Goal: Task Accomplishment & Management: Use online tool/utility

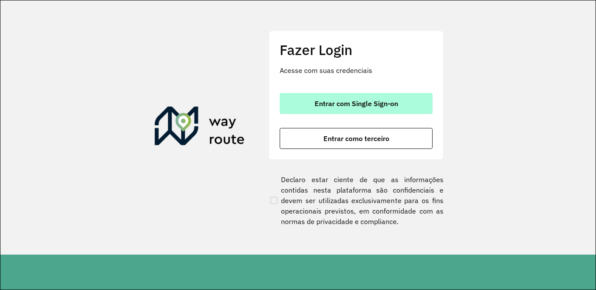
click at [357, 107] on span "Entrar com Single Sign-on" at bounding box center [355, 103] width 83 height 7
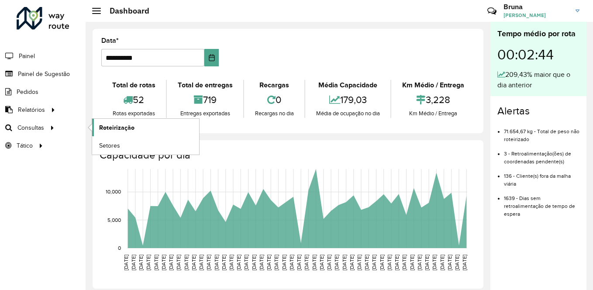
click at [125, 130] on span "Roteirização" at bounding box center [116, 127] width 35 height 9
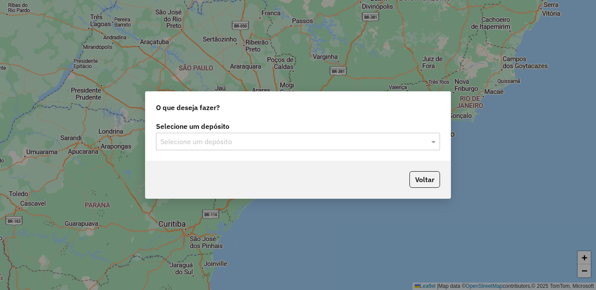
click at [307, 145] on input "text" at bounding box center [289, 142] width 258 height 10
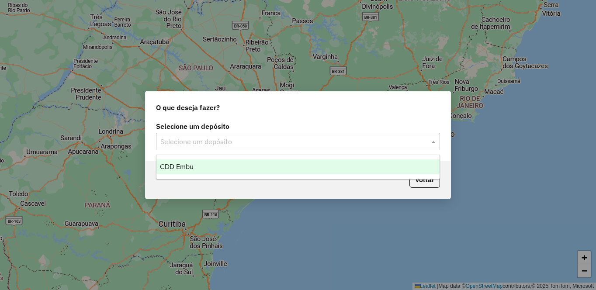
click at [220, 165] on div "CDD Embu" at bounding box center [297, 166] width 283 height 15
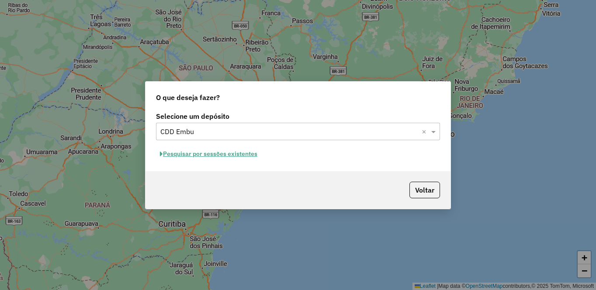
click at [215, 156] on button "Pesquisar por sessões existentes" at bounding box center [208, 154] width 105 height 14
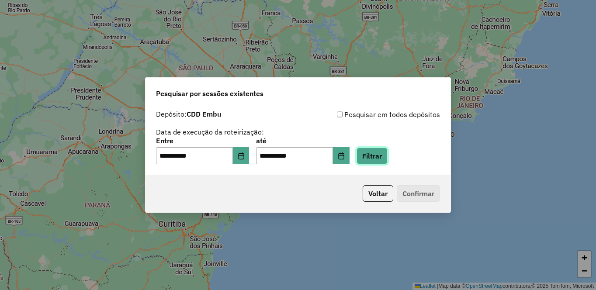
click at [387, 156] on button "Filtrar" at bounding box center [371, 156] width 31 height 17
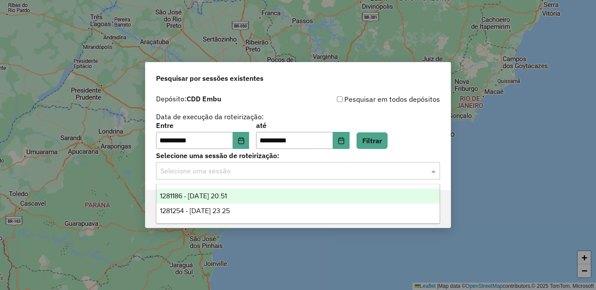
click at [292, 166] on input "text" at bounding box center [289, 171] width 258 height 10
click at [197, 196] on span "1281186 - 23/09/2025 20:51" at bounding box center [193, 195] width 67 height 7
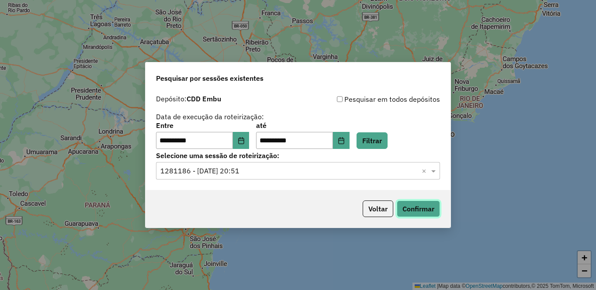
click at [416, 211] on button "Confirmar" at bounding box center [418, 208] width 43 height 17
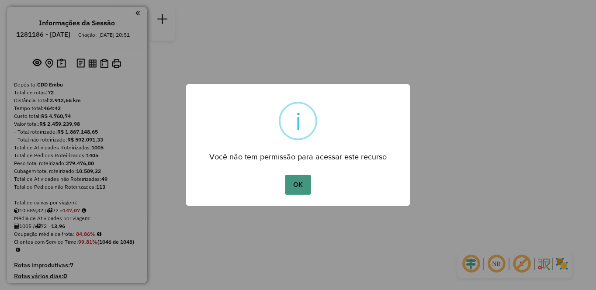
click at [305, 189] on button "OK" at bounding box center [298, 185] width 26 height 20
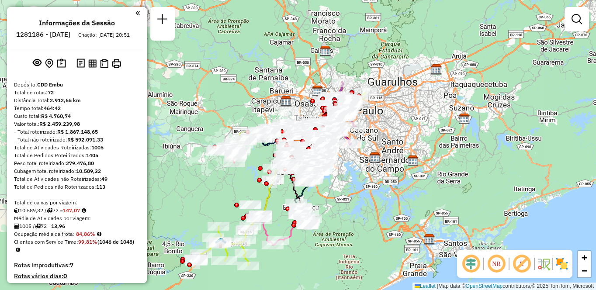
click at [494, 269] on em at bounding box center [496, 263] width 21 height 21
click at [525, 267] on em at bounding box center [521, 263] width 21 height 21
click at [560, 265] on img at bounding box center [562, 264] width 14 height 14
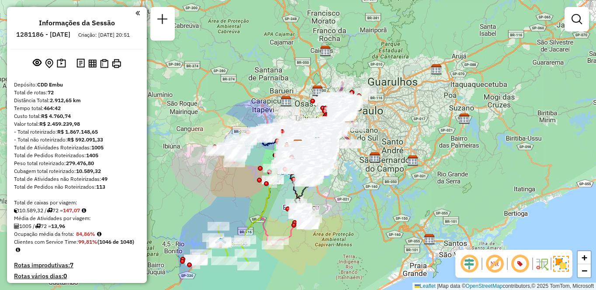
scroll to position [2917, 0]
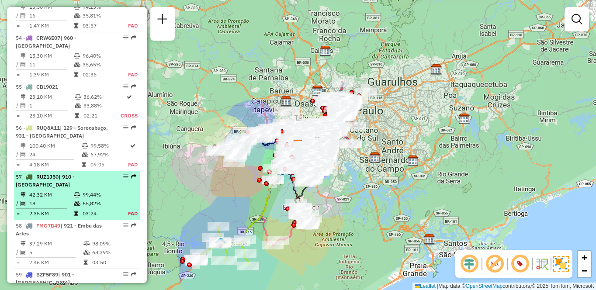
click at [55, 190] on td "42,32 KM" at bounding box center [51, 194] width 45 height 9
select select "**********"
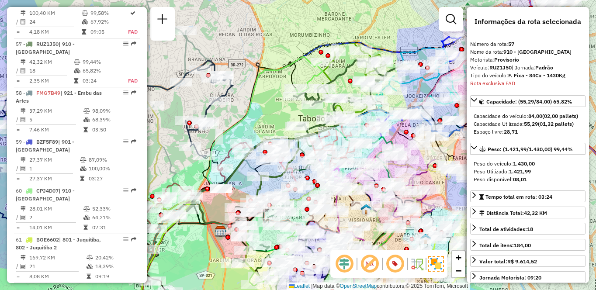
scroll to position [959, 0]
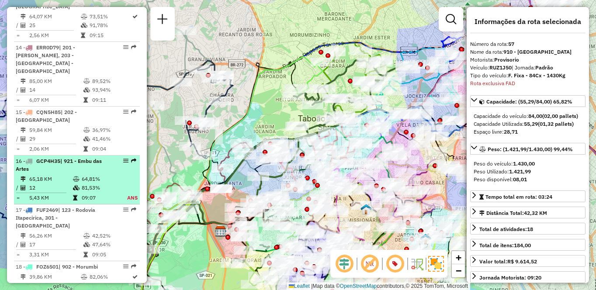
click at [68, 158] on span "| 921 - Embu das Artes" at bounding box center [59, 165] width 86 height 14
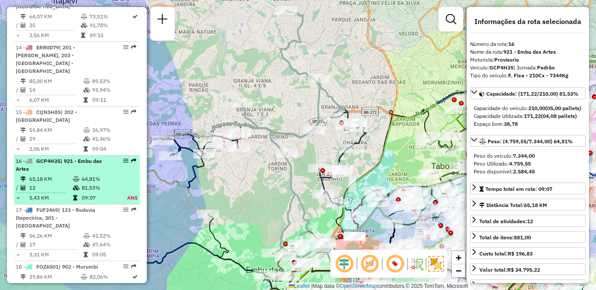
click at [124, 158] on em at bounding box center [125, 160] width 5 height 5
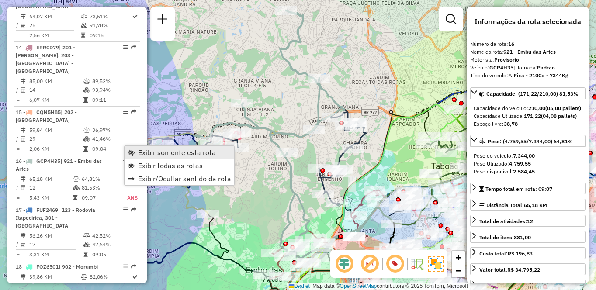
click at [177, 150] on span "Exibir somente esta rota" at bounding box center [177, 152] width 78 height 7
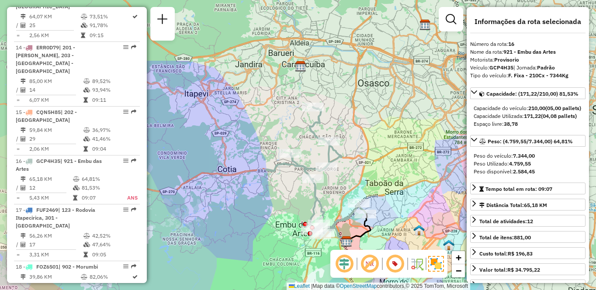
scroll to position [1554, 0]
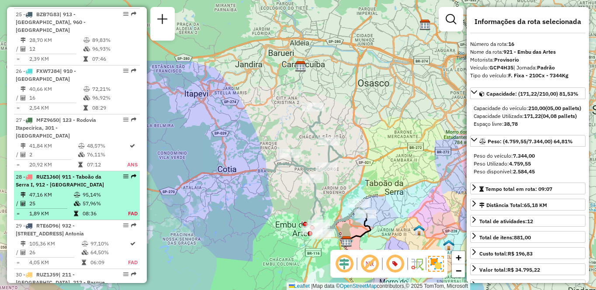
click at [86, 190] on td "95,14%" at bounding box center [100, 194] width 36 height 9
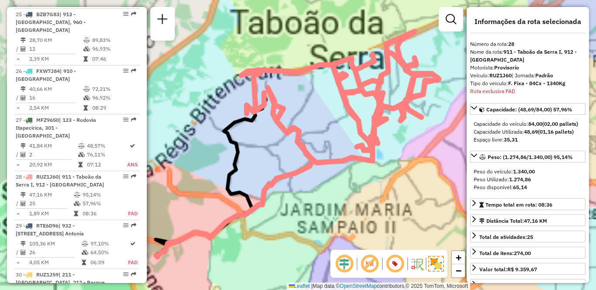
scroll to position [1687, 0]
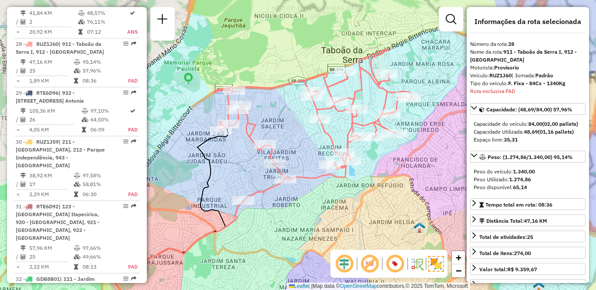
drag, startPoint x: 401, startPoint y: 188, endPoint x: 380, endPoint y: 200, distance: 24.1
click at [380, 200] on div "Janela de atendimento Grade de atendimento Capacidade Transportadoras Veículos …" at bounding box center [298, 145] width 596 height 290
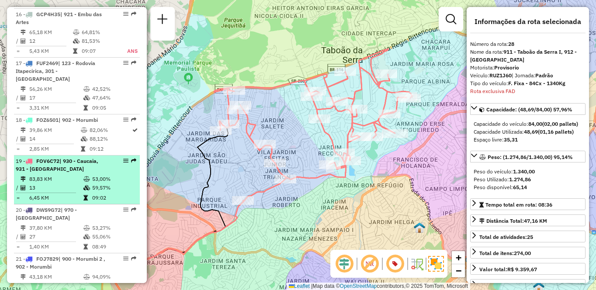
click at [47, 157] on div "19 - FOV6C72 | 930 - Caucaia, 931 - [GEOGRAPHIC_DATA]" at bounding box center [62, 165] width 93 height 16
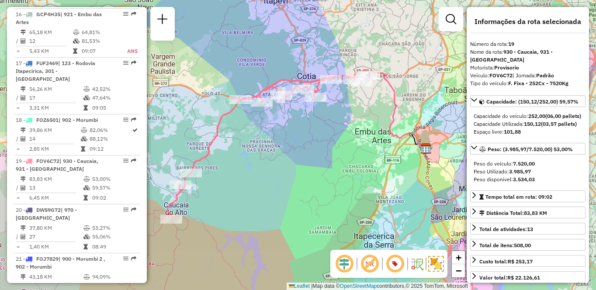
scroll to position [225, 0]
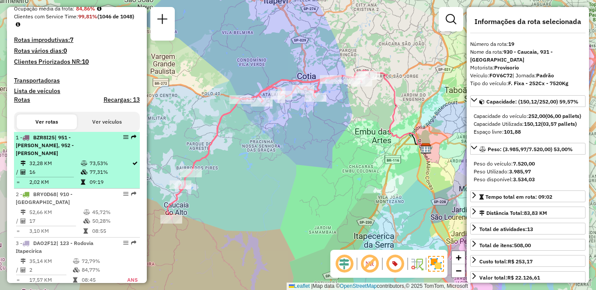
click at [63, 157] on div "1 - BZR8I25 | 951 - [PERSON_NAME], 952 - [PERSON_NAME]" at bounding box center [62, 146] width 93 height 24
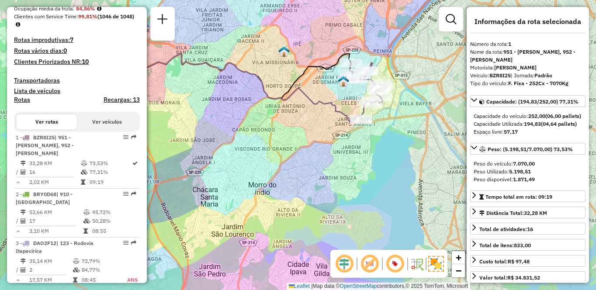
scroll to position [568, 0]
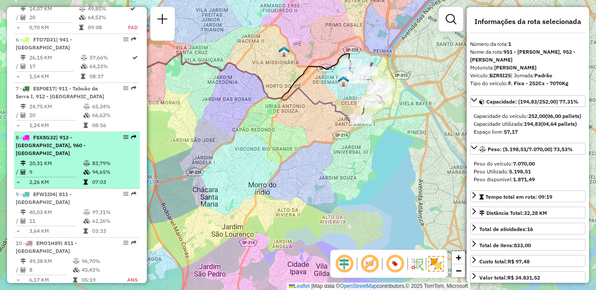
click at [81, 167] on td "20,31 KM" at bounding box center [56, 163] width 54 height 9
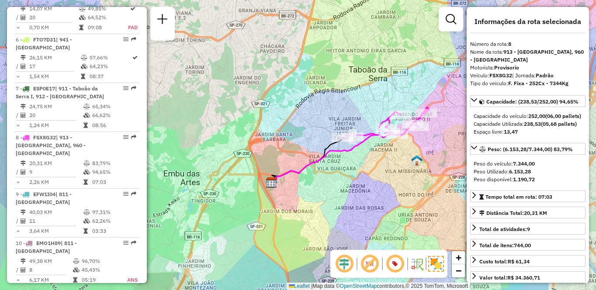
scroll to position [364, 0]
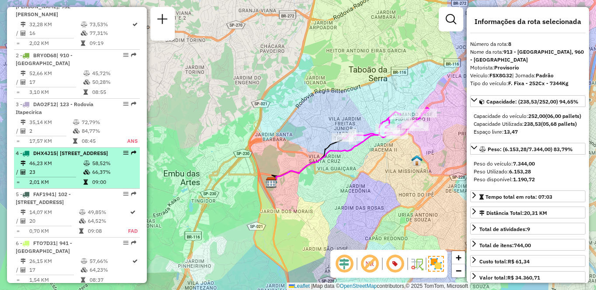
click at [50, 173] on td "23" at bounding box center [56, 172] width 54 height 9
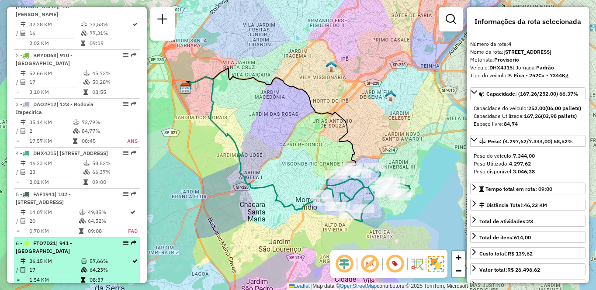
click at [62, 253] on span "| 941 - [GEOGRAPHIC_DATA]" at bounding box center [44, 247] width 56 height 14
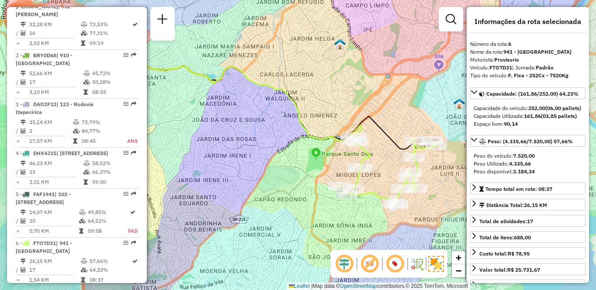
drag, startPoint x: 353, startPoint y: 201, endPoint x: 300, endPoint y: 190, distance: 54.0
click at [300, 190] on div "Janela de atendimento Grade de atendimento Capacidade Transportadoras Veículos …" at bounding box center [298, 145] width 596 height 290
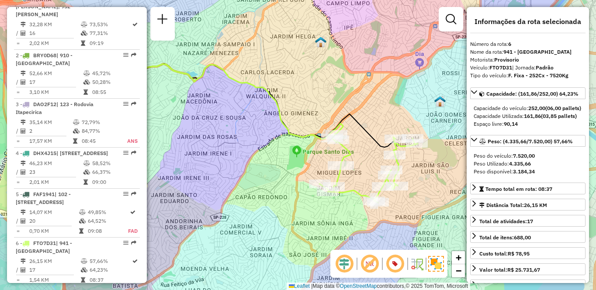
scroll to position [714, 0]
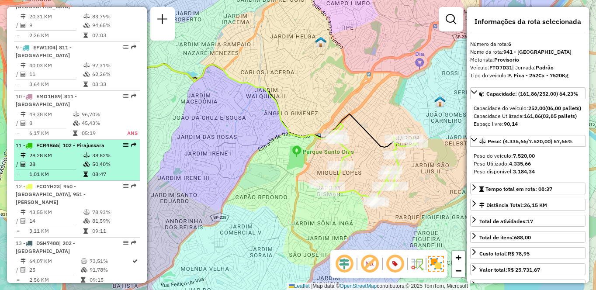
click at [32, 160] on td "28,28 KM" at bounding box center [56, 155] width 54 height 9
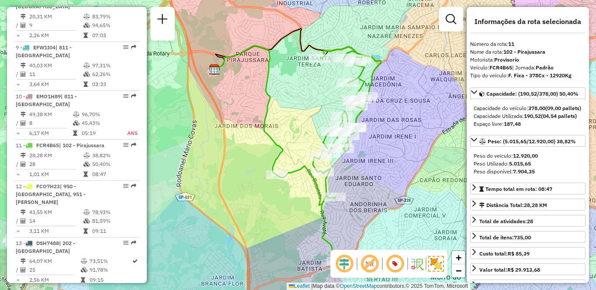
scroll to position [910, 0]
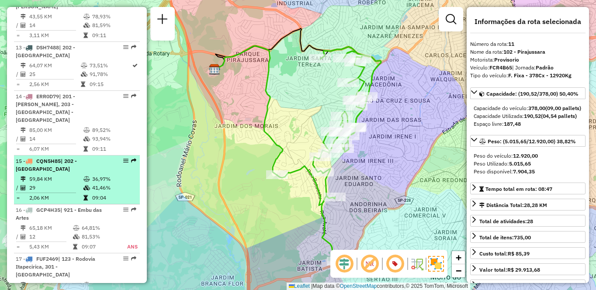
click at [67, 157] on div "15 - CQN5H85 | 202 - [GEOGRAPHIC_DATA]" at bounding box center [62, 165] width 93 height 16
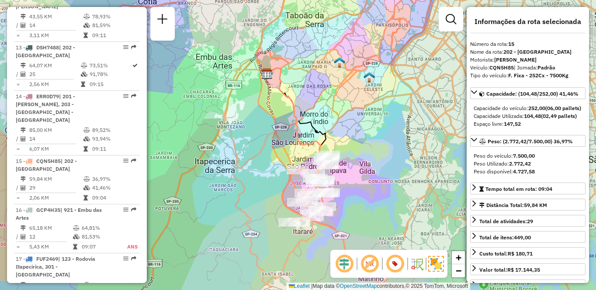
scroll to position [3332, 0]
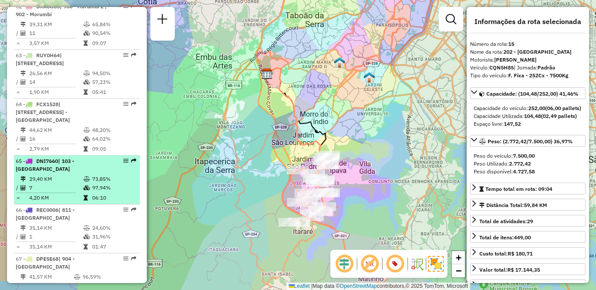
click at [81, 157] on div "65 - DNI7660 | 103 - [GEOGRAPHIC_DATA]" at bounding box center [62, 165] width 93 height 16
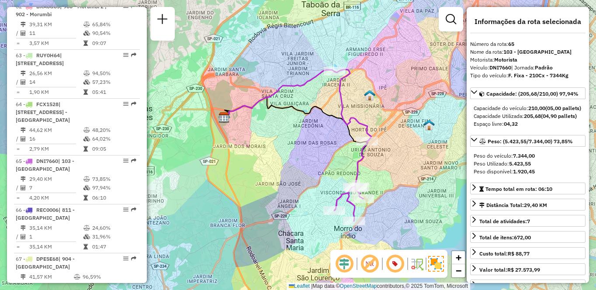
scroll to position [1399, 0]
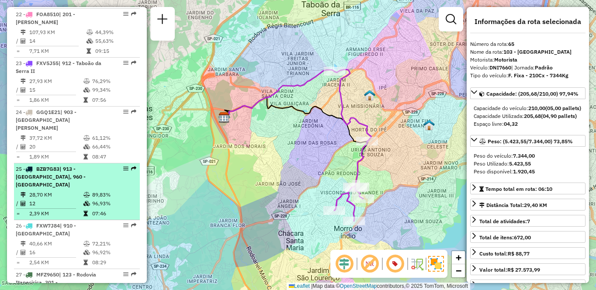
click at [72, 166] on span "| 913 - [GEOGRAPHIC_DATA], 960 - [GEOGRAPHIC_DATA]" at bounding box center [51, 177] width 70 height 22
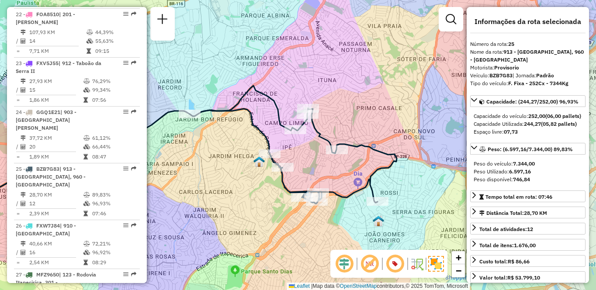
scroll to position [1008, 0]
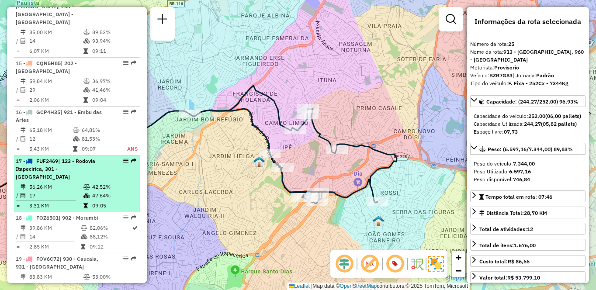
click at [45, 183] on td "56,26 KM" at bounding box center [56, 187] width 54 height 9
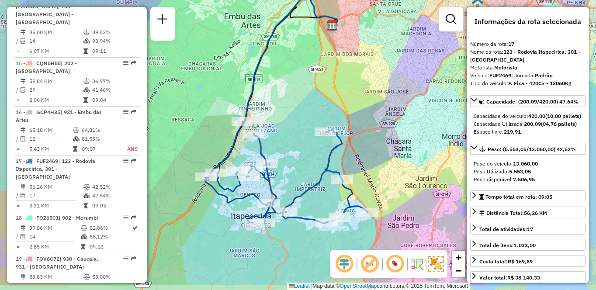
drag, startPoint x: 313, startPoint y: 204, endPoint x: 301, endPoint y: 170, distance: 36.5
click at [301, 170] on div "Janela de atendimento Grade de atendimento Capacidade Transportadoras Veículos …" at bounding box center [298, 145] width 596 height 290
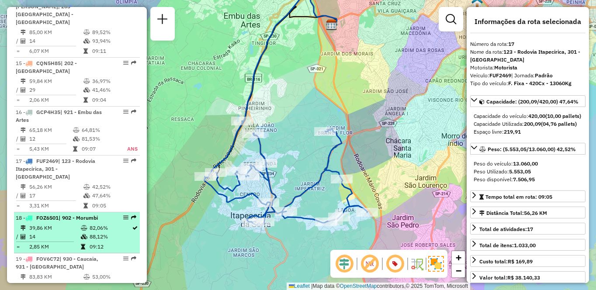
click at [65, 232] on td "14" at bounding box center [55, 236] width 52 height 9
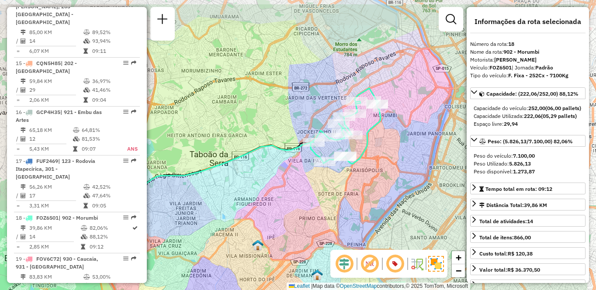
drag, startPoint x: 348, startPoint y: 183, endPoint x: 273, endPoint y: 217, distance: 82.3
click at [273, 217] on div "Janela de atendimento Grade de atendimento Capacidade Transportadoras Veículos …" at bounding box center [298, 145] width 596 height 290
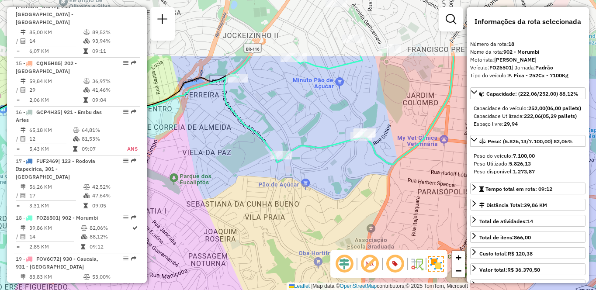
drag, startPoint x: 322, startPoint y: 115, endPoint x: 327, endPoint y: 219, distance: 103.6
click at [327, 219] on div "Janela de atendimento Grade de atendimento Capacidade Transportadoras Veículos …" at bounding box center [298, 145] width 596 height 290
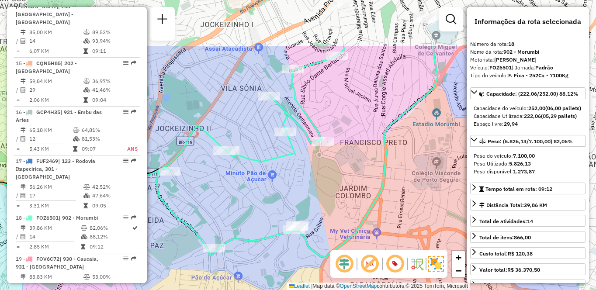
drag, startPoint x: 385, startPoint y: 102, endPoint x: 308, endPoint y: 177, distance: 106.9
click at [308, 177] on div "Janela de atendimento Grade de atendimento Capacidade Transportadoras Veículos …" at bounding box center [298, 145] width 596 height 290
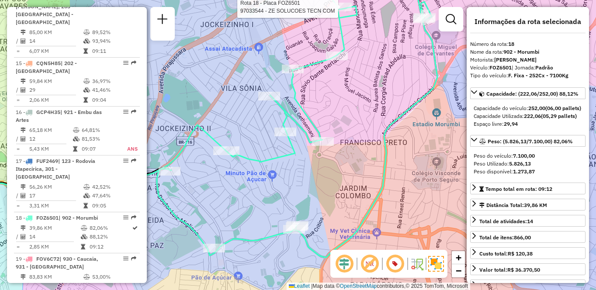
scroll to position [1253, 0]
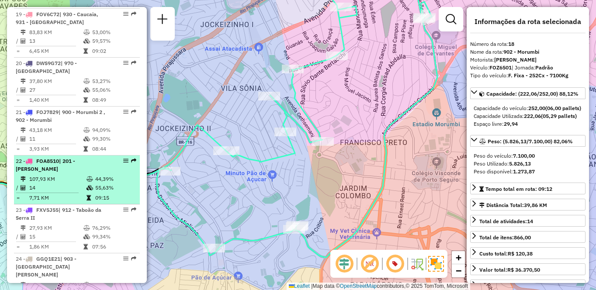
click at [84, 158] on li "22 - FOA8510 | 201 - Embu Guaçu 107,93 KM 44,39% / 14 55,63% = 7,71 KM 09:15" at bounding box center [77, 179] width 126 height 49
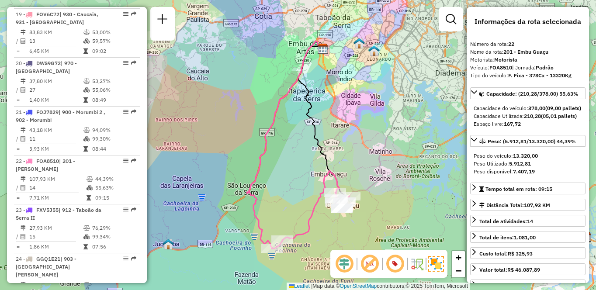
scroll to position [1448, 0]
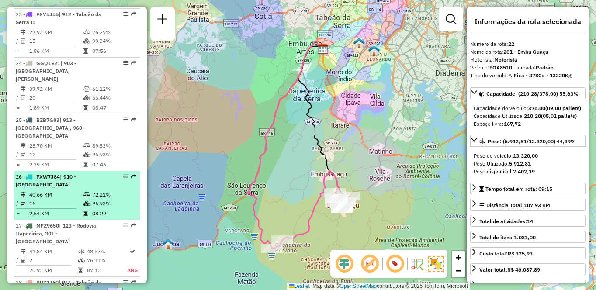
click at [70, 173] on span "| 910 - [GEOGRAPHIC_DATA]" at bounding box center [46, 180] width 60 height 14
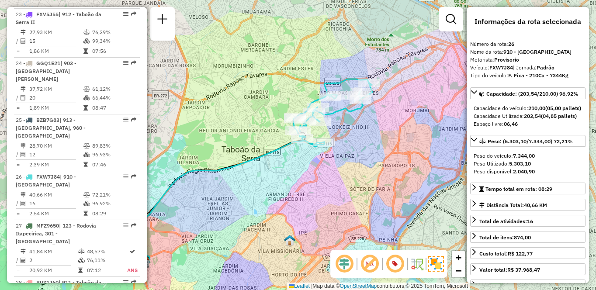
drag, startPoint x: 393, startPoint y: 170, endPoint x: 327, endPoint y: 201, distance: 72.9
click at [328, 201] on div "Janela de atendimento Grade de atendimento Capacidade Transportadoras Veículos …" at bounding box center [298, 145] width 596 height 290
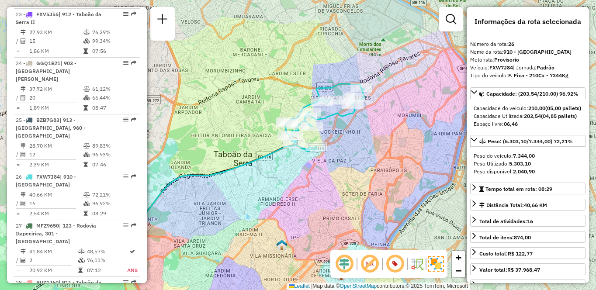
scroll to position [1204, 0]
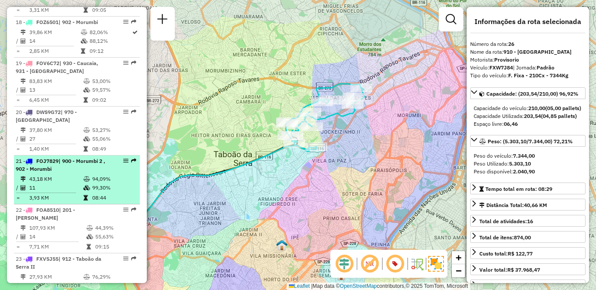
click at [66, 175] on td "43,18 KM" at bounding box center [56, 179] width 54 height 9
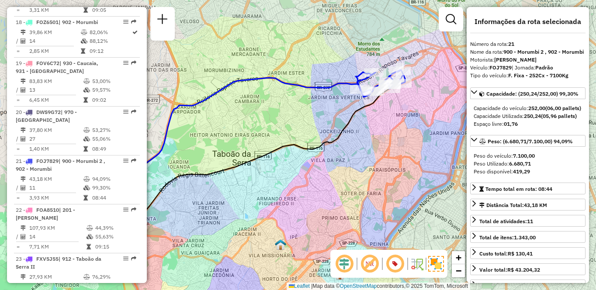
drag, startPoint x: 376, startPoint y: 175, endPoint x: 337, endPoint y: 192, distance: 42.0
click at [337, 192] on div "Janela de atendimento Grade de atendimento Capacidade Transportadoras Veículos …" at bounding box center [298, 145] width 596 height 290
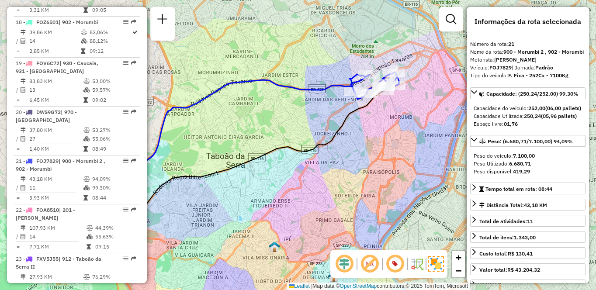
scroll to position [1603, 0]
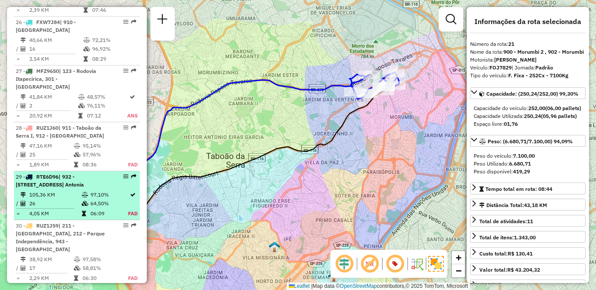
click at [92, 173] on div "29 - RTE6D96 | 932 - [STREET_ADDRESS]" at bounding box center [62, 181] width 93 height 16
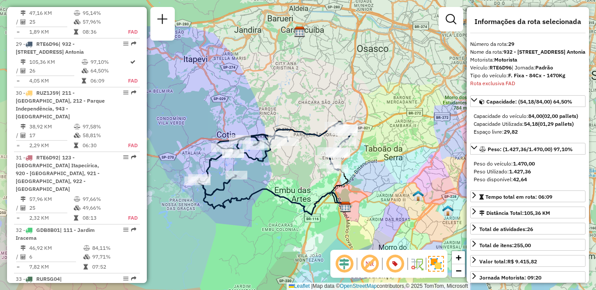
scroll to position [812, 0]
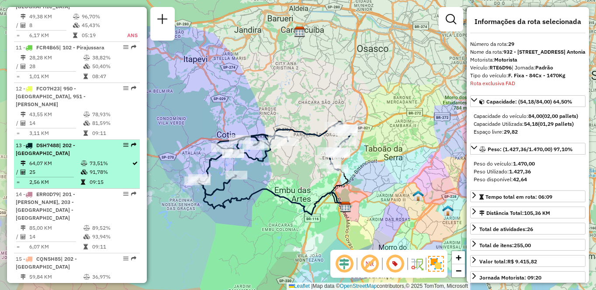
click at [55, 157] on li "13 - DSH7488 | 202 - [GEOGRAPHIC_DATA] 64,07 KM 73,51% / 25 91,78% = 2,56 KM 09…" at bounding box center [77, 164] width 126 height 49
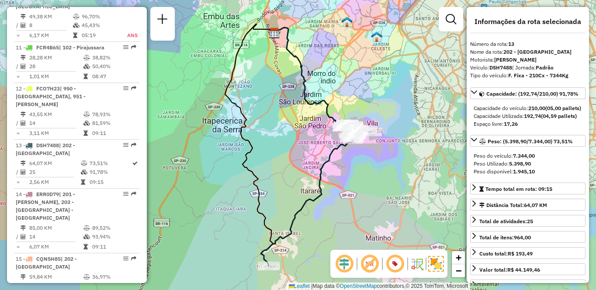
scroll to position [1789, 0]
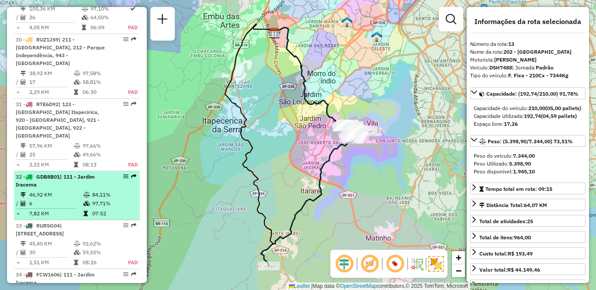
click at [79, 190] on td "46,92 KM" at bounding box center [56, 194] width 54 height 9
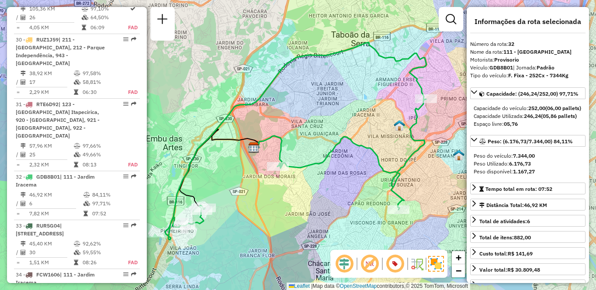
scroll to position [3268, 0]
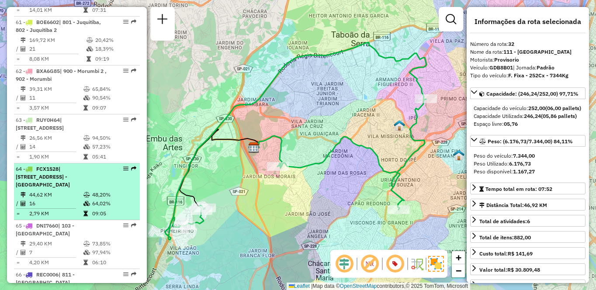
click at [70, 166] on span "| [STREET_ADDRESS] - [GEOGRAPHIC_DATA]" at bounding box center [43, 177] width 54 height 22
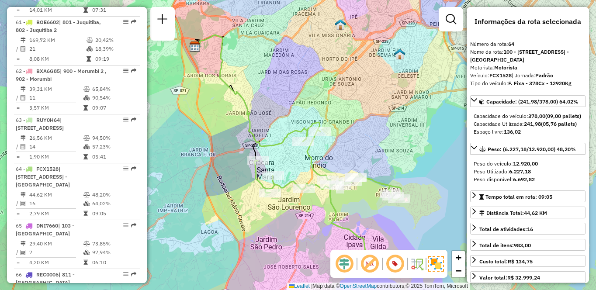
scroll to position [1660, 0]
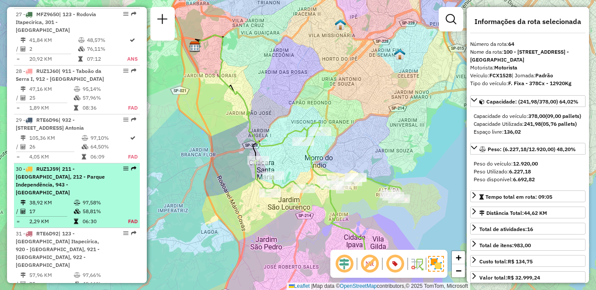
click at [49, 166] on span "| 211 - [GEOGRAPHIC_DATA], 212 - Parque Independência, 943 - [GEOGRAPHIC_DATA]" at bounding box center [60, 181] width 89 height 30
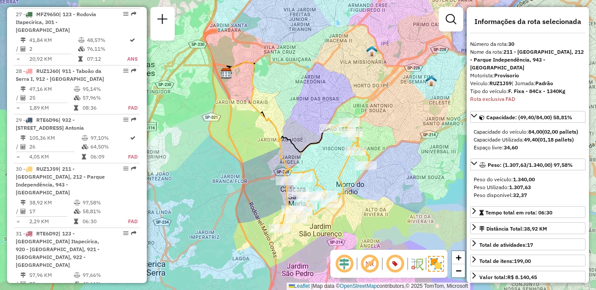
scroll to position [1792, 0]
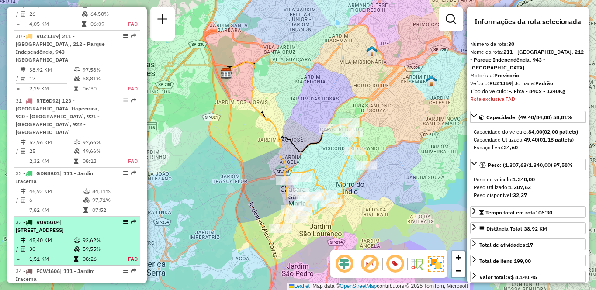
click at [90, 218] on div "33 - RUR5G04 | 100 - [GEOGRAPHIC_DATA], 101 - [STREET_ADDRESS]" at bounding box center [62, 226] width 93 height 16
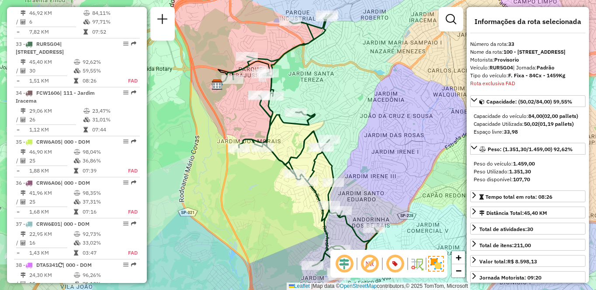
scroll to position [413, 0]
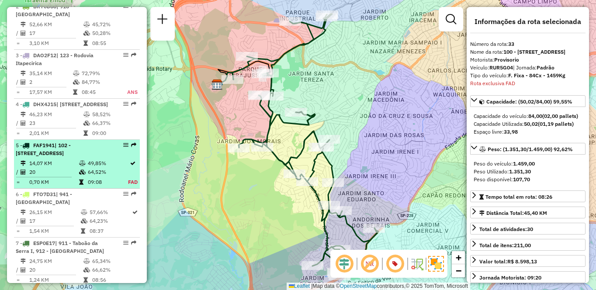
click at [43, 168] on td "14,07 KM" at bounding box center [54, 163] width 50 height 9
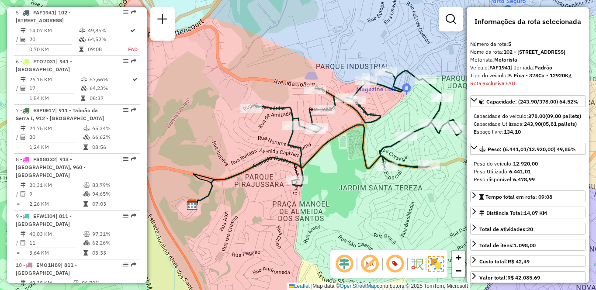
scroll to position [1724, 0]
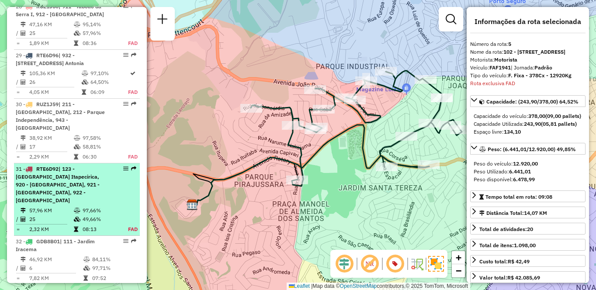
click at [75, 166] on span "| 123 - [GEOGRAPHIC_DATA] Itapecirica, 920 - [GEOGRAPHIC_DATA], 921 - [GEOGRAPH…" at bounding box center [58, 185] width 84 height 38
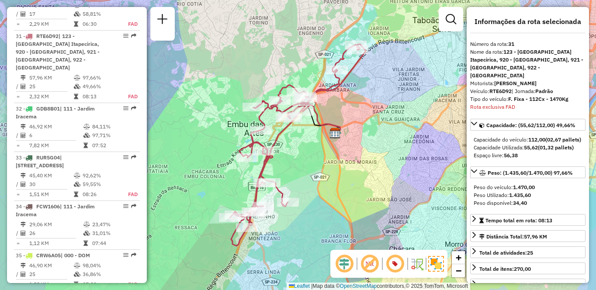
scroll to position [2868, 0]
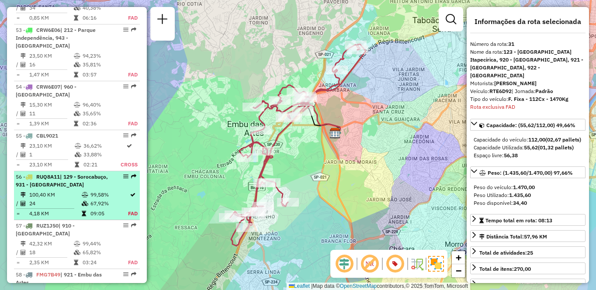
click at [68, 173] on span "| 129 - Sorocabuço, 931 - [GEOGRAPHIC_DATA]" at bounding box center [62, 180] width 92 height 14
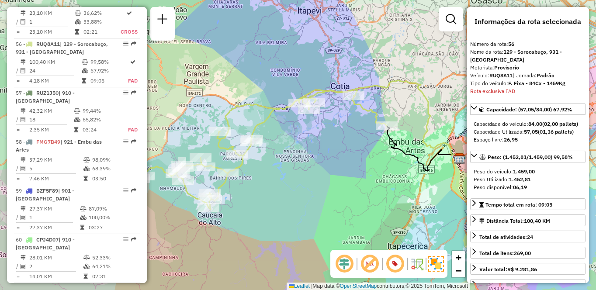
scroll to position [1894, 0]
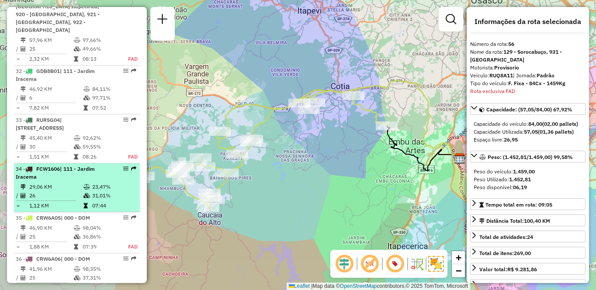
click at [59, 191] on td "26" at bounding box center [56, 195] width 54 height 9
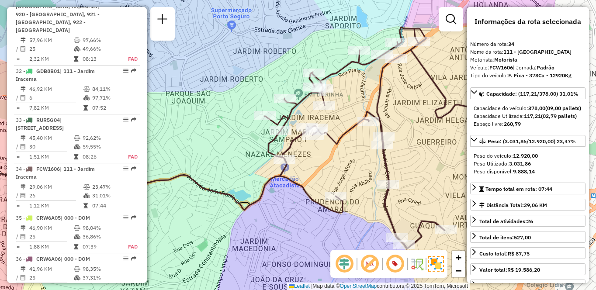
drag, startPoint x: 402, startPoint y: 162, endPoint x: 299, endPoint y: 154, distance: 103.3
click at [299, 154] on div "Janela de atendimento Grade de atendimento Capacidade Transportadoras Veículos …" at bounding box center [298, 145] width 596 height 290
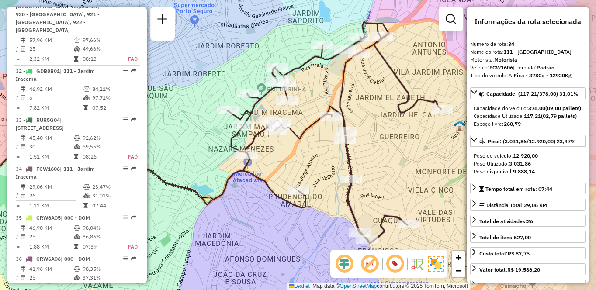
drag, startPoint x: 298, startPoint y: 160, endPoint x: 277, endPoint y: 159, distance: 20.5
click at [277, 159] on div "Janela de atendimento Grade de atendimento Capacidade Transportadoras Veículos …" at bounding box center [298, 145] width 596 height 290
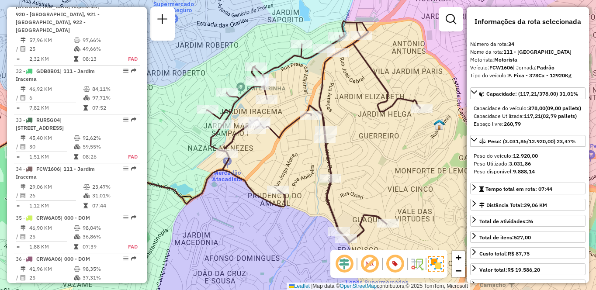
scroll to position [274, 0]
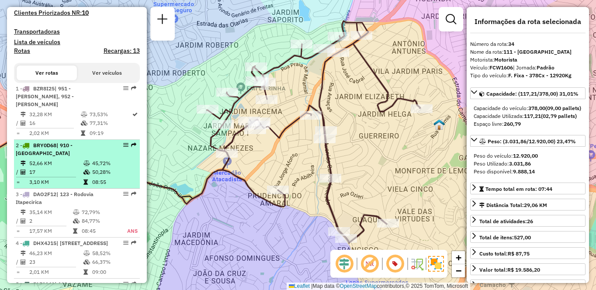
click at [72, 144] on span "| 910 - [GEOGRAPHIC_DATA]" at bounding box center [44, 149] width 57 height 14
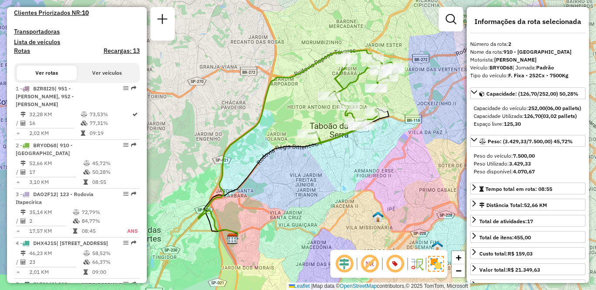
scroll to position [763, 0]
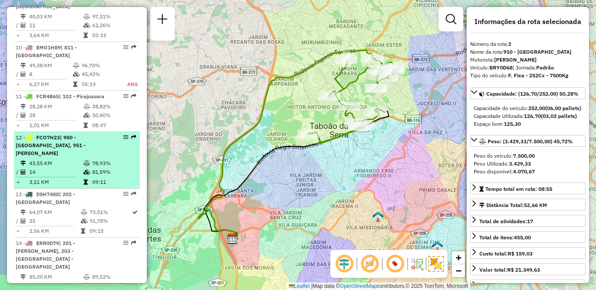
click at [55, 155] on span "| 950 - [GEOGRAPHIC_DATA], 951 - [PERSON_NAME]" at bounding box center [51, 145] width 70 height 22
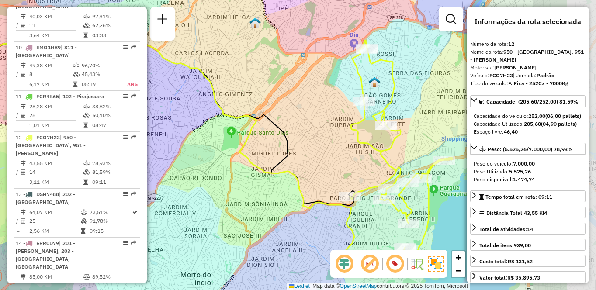
drag, startPoint x: 383, startPoint y: 184, endPoint x: 280, endPoint y: 181, distance: 103.1
click at [280, 181] on icon at bounding box center [187, 145] width 445 height 234
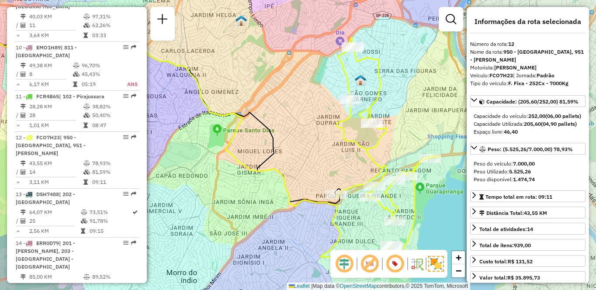
scroll to position [519, 0]
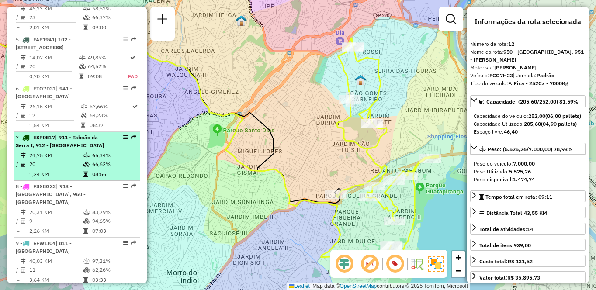
click at [74, 148] on span "| 911 - Taboão da Serra I, 912 - [GEOGRAPHIC_DATA]" at bounding box center [60, 141] width 88 height 14
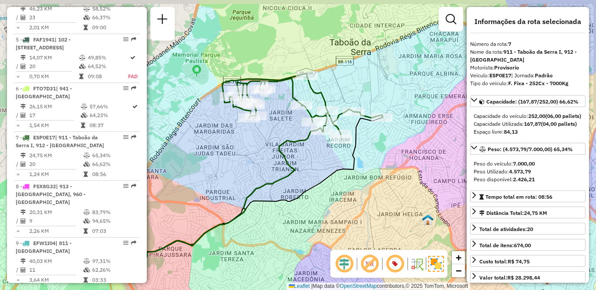
drag, startPoint x: 424, startPoint y: 180, endPoint x: 385, endPoint y: 205, distance: 46.0
click at [385, 205] on div "Janela de atendimento Grade de atendimento Capacidade Transportadoras Veículos …" at bounding box center [298, 145] width 596 height 290
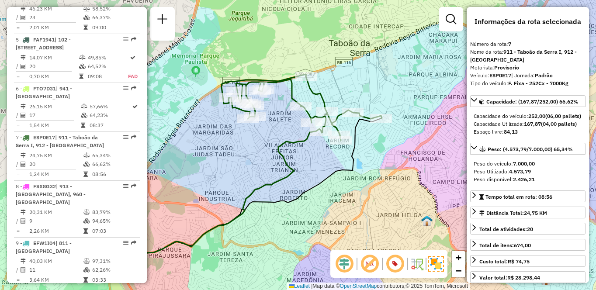
scroll to position [1301, 0]
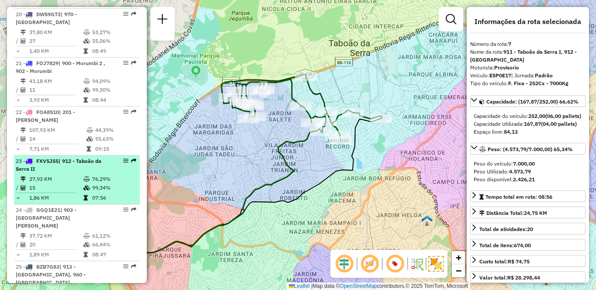
click at [28, 158] on li "23 - FXV5J55 | 912 - Taboão da Serra II 27,93 KM 76,29% / 15 99,34% = 1,86 KM 0…" at bounding box center [77, 179] width 126 height 49
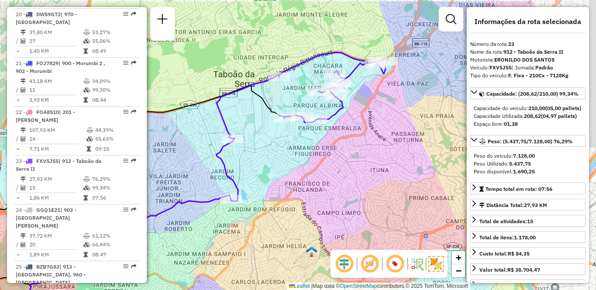
drag, startPoint x: 428, startPoint y: 176, endPoint x: 306, endPoint y: 206, distance: 125.5
click at [306, 206] on div "Janela de atendimento Grade de atendimento Capacidade Transportadoras Veículos …" at bounding box center [298, 145] width 596 height 290
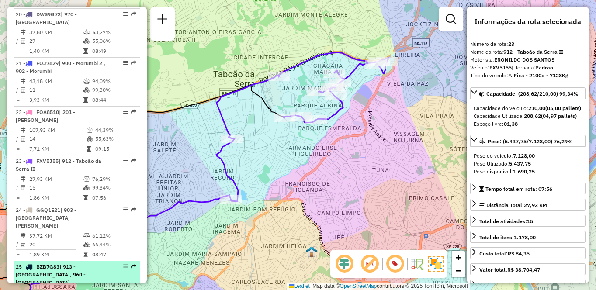
click at [62, 263] on span "| 913 - [GEOGRAPHIC_DATA], 960 - [GEOGRAPHIC_DATA]" at bounding box center [51, 274] width 70 height 22
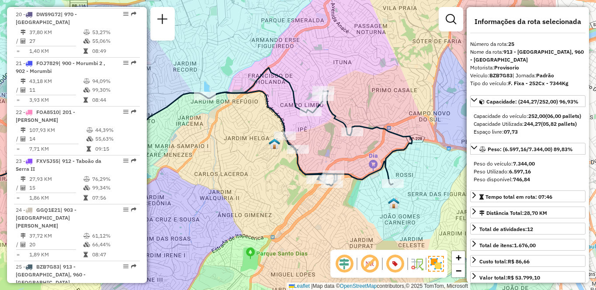
drag, startPoint x: 345, startPoint y: 201, endPoint x: 239, endPoint y: 183, distance: 107.2
click at [239, 183] on div "Janela de atendimento Grade de atendimento Capacidade Transportadoras Veículos …" at bounding box center [298, 145] width 596 height 290
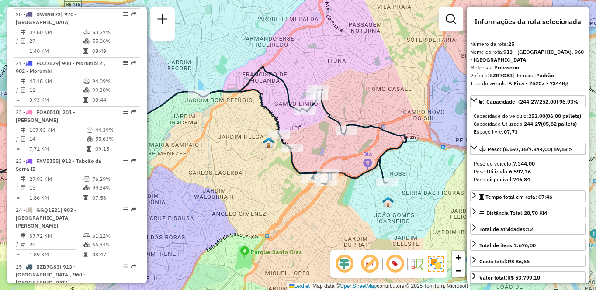
scroll to position [1448, 0]
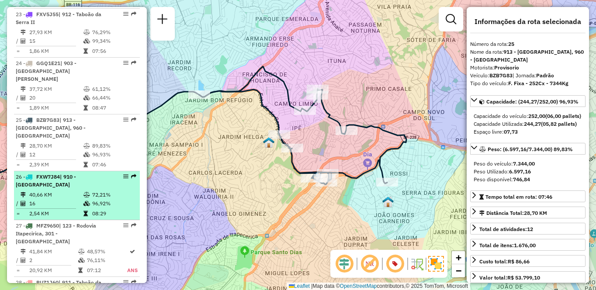
click at [53, 173] on div "26 - FXW7J84 | 910 - [GEOGRAPHIC_DATA]" at bounding box center [62, 181] width 93 height 16
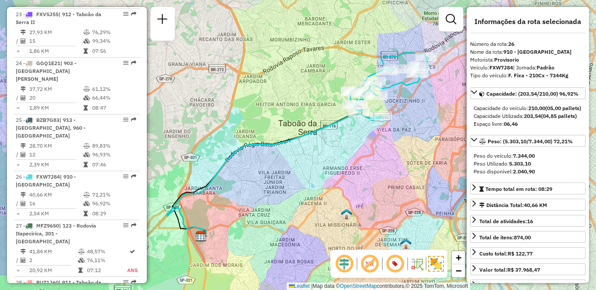
scroll to position [1253, 0]
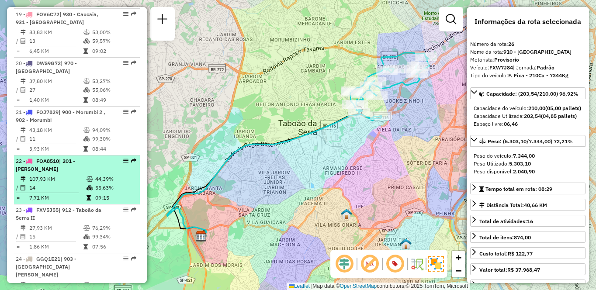
click at [76, 157] on div "22 - FOA8510 | 201 - [PERSON_NAME]" at bounding box center [62, 165] width 93 height 16
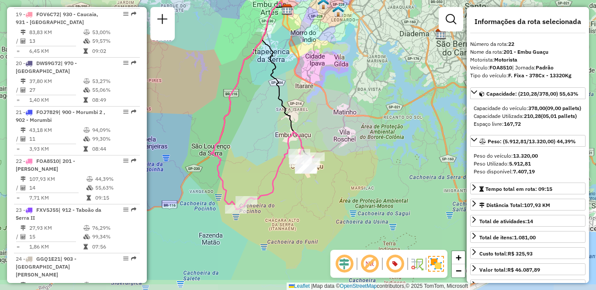
drag, startPoint x: 397, startPoint y: 194, endPoint x: 361, endPoint y: 155, distance: 53.2
click at [361, 155] on div "Janela de atendimento Grade de atendimento Capacidade Transportadoras Veículos …" at bounding box center [298, 145] width 596 height 290
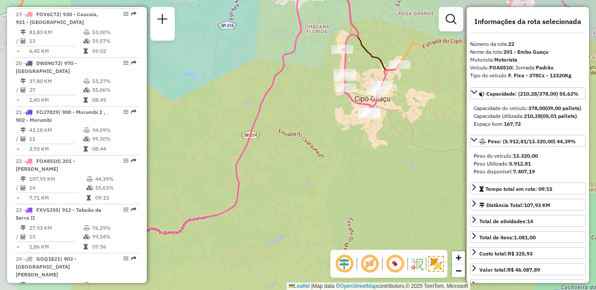
drag, startPoint x: 243, startPoint y: 155, endPoint x: 378, endPoint y: 139, distance: 135.4
click at [378, 139] on div "Janela de atendimento Grade de atendimento Capacidade Transportadoras Veículos …" at bounding box center [298, 145] width 596 height 290
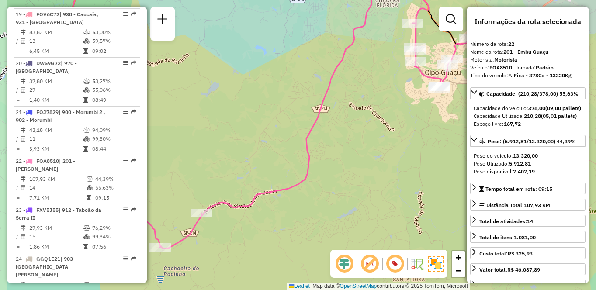
drag, startPoint x: 314, startPoint y: 175, endPoint x: 384, endPoint y: 148, distance: 75.3
click at [384, 148] on div "Janela de atendimento Grade de atendimento Capacidade Transportadoras Veículos …" at bounding box center [298, 145] width 596 height 290
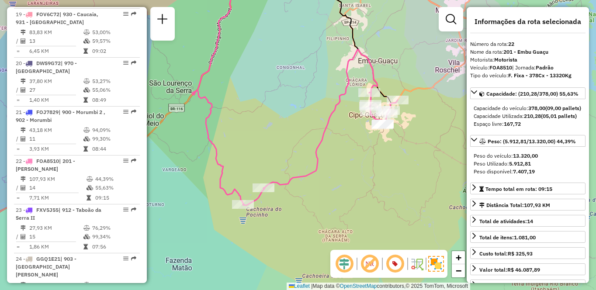
scroll to position [1660, 0]
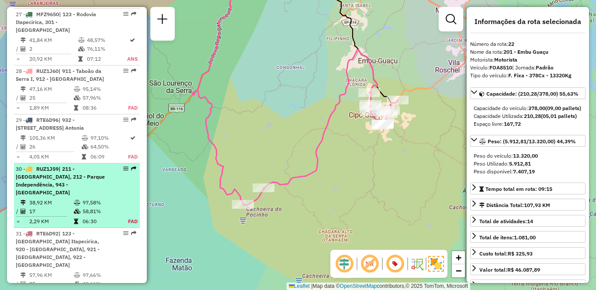
click at [63, 198] on td "38,92 KM" at bounding box center [51, 202] width 45 height 9
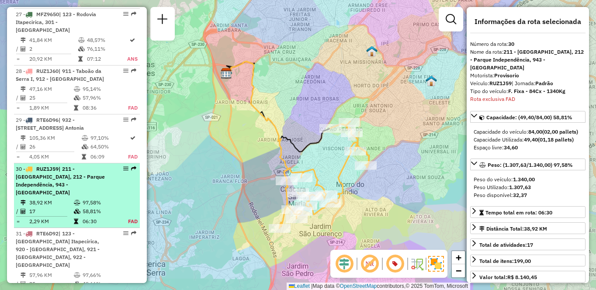
scroll to position [1792, 0]
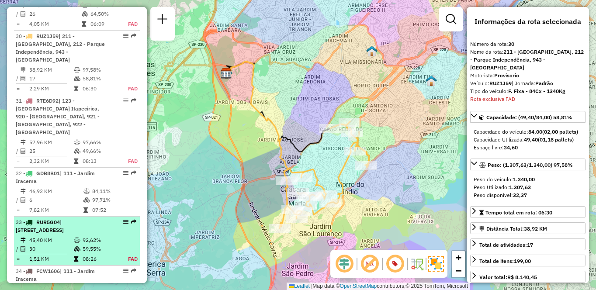
click at [59, 236] on td "45,40 KM" at bounding box center [51, 240] width 45 height 9
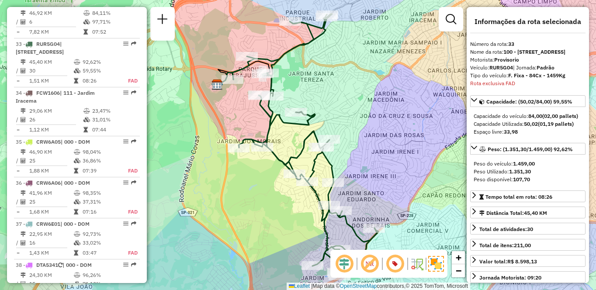
scroll to position [413, 0]
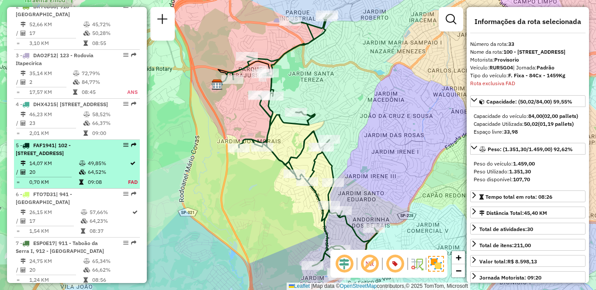
click at [62, 156] on span "| 102 - [STREET_ADDRESS]" at bounding box center [43, 149] width 55 height 14
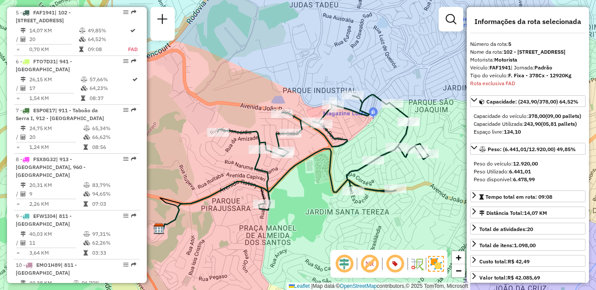
scroll to position [910, 0]
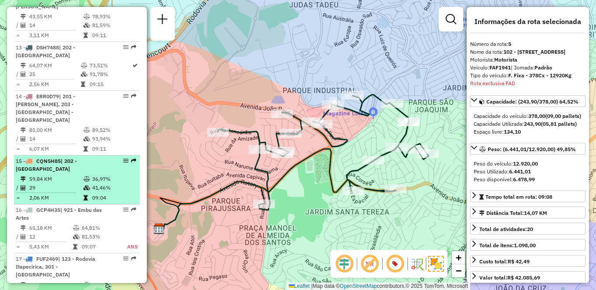
click at [74, 183] on td "29" at bounding box center [56, 187] width 54 height 9
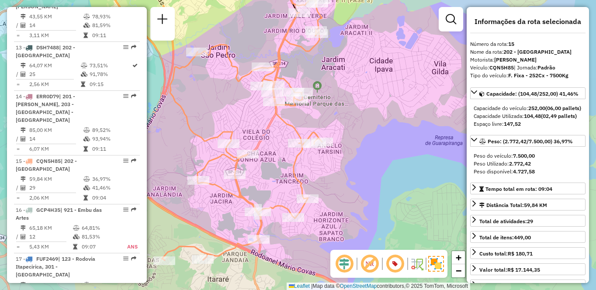
drag, startPoint x: 393, startPoint y: 88, endPoint x: 345, endPoint y: 88, distance: 48.9
click at [345, 87] on div "Janela de atendimento Grade de atendimento Capacidade Transportadoras Veículos …" at bounding box center [298, 145] width 596 height 290
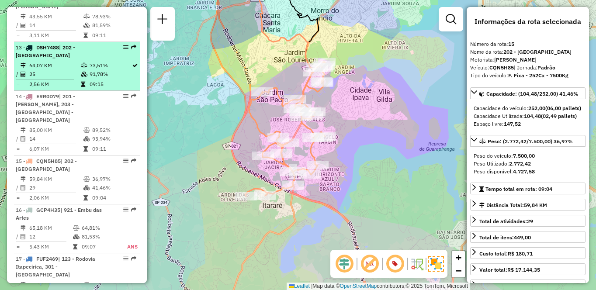
click at [43, 55] on div "13 - DSH7488 | 202 - [GEOGRAPHIC_DATA]" at bounding box center [62, 52] width 93 height 16
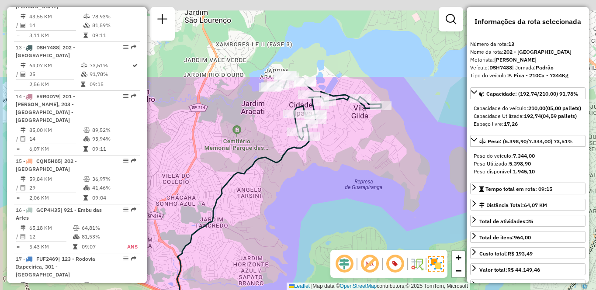
drag, startPoint x: 333, startPoint y: 116, endPoint x: 357, endPoint y: 214, distance: 100.7
click at [359, 224] on div "Janela de atendimento Grade de atendimento Capacidade Transportadoras Veículos …" at bounding box center [298, 145] width 596 height 290
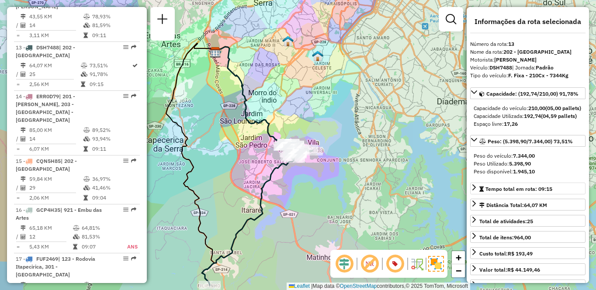
scroll to position [1724, 0]
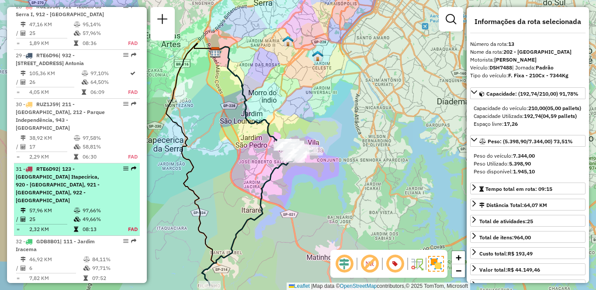
click at [56, 166] on span "| 123 - [GEOGRAPHIC_DATA] Itapecirica, 920 - [GEOGRAPHIC_DATA], 921 - [GEOGRAPH…" at bounding box center [58, 185] width 84 height 38
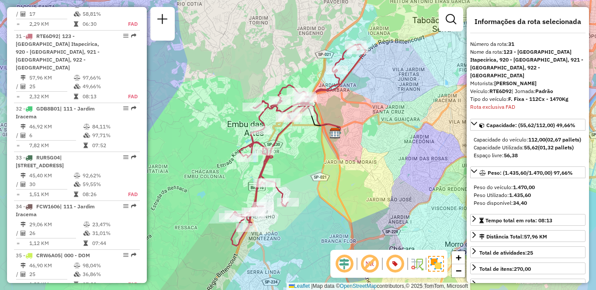
scroll to position [2868, 0]
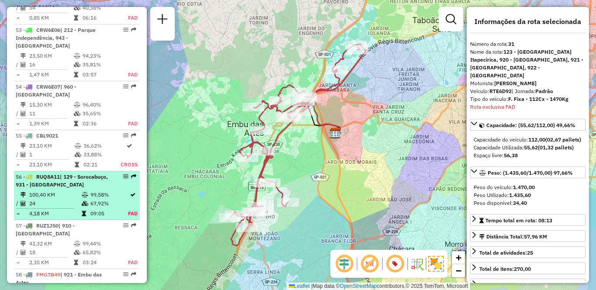
click at [77, 199] on td "24" at bounding box center [55, 203] width 52 height 9
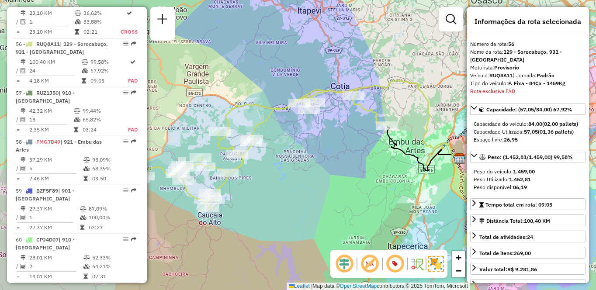
scroll to position [1894, 0]
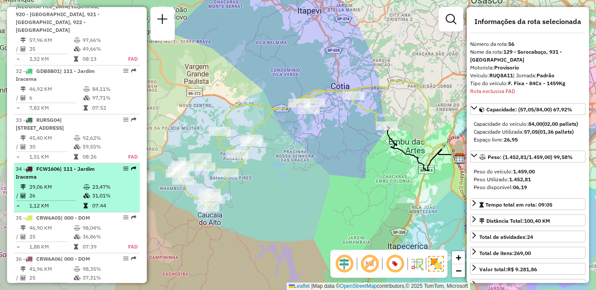
click at [83, 184] on icon at bounding box center [86, 186] width 7 height 5
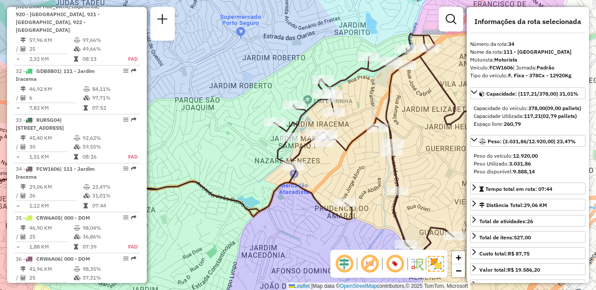
drag, startPoint x: 404, startPoint y: 170, endPoint x: 309, endPoint y: 169, distance: 94.3
click at [309, 169] on div "Janela de atendimento Grade de atendimento Capacidade Transportadoras Veículos …" at bounding box center [298, 145] width 596 height 290
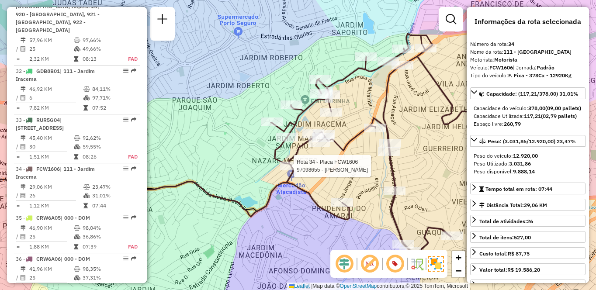
scroll to position [274, 0]
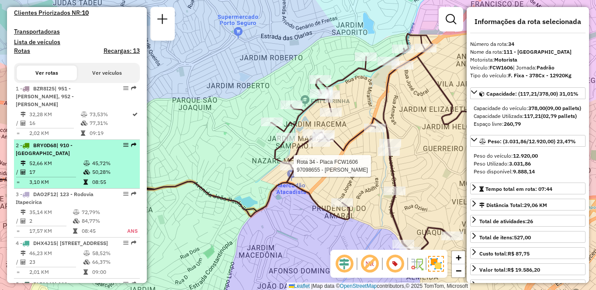
click at [49, 168] on td "17" at bounding box center [56, 172] width 54 height 9
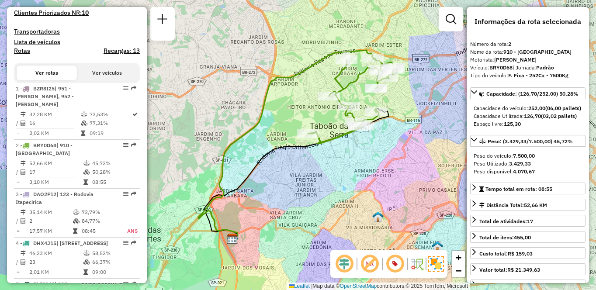
scroll to position [519, 0]
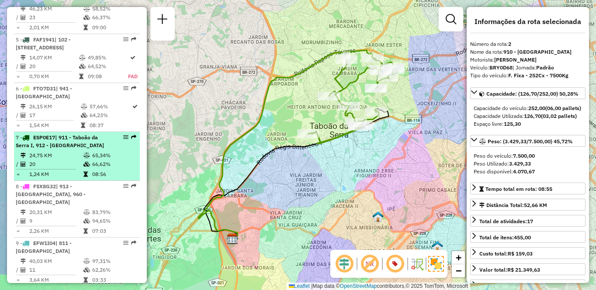
click at [63, 160] on td "24,75 KM" at bounding box center [56, 155] width 54 height 9
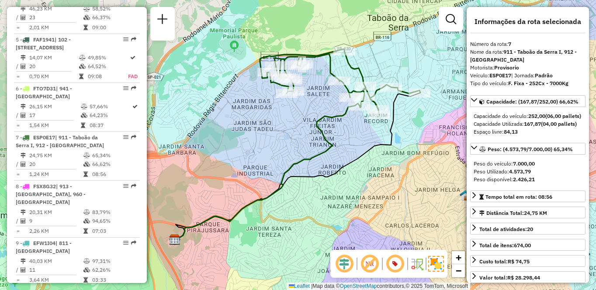
scroll to position [1301, 0]
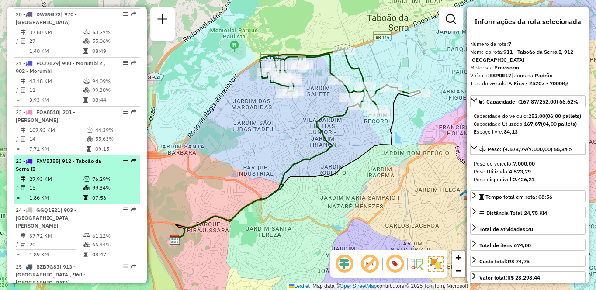
click at [69, 158] on span "| 912 - Taboão da Serra II" at bounding box center [59, 165] width 86 height 14
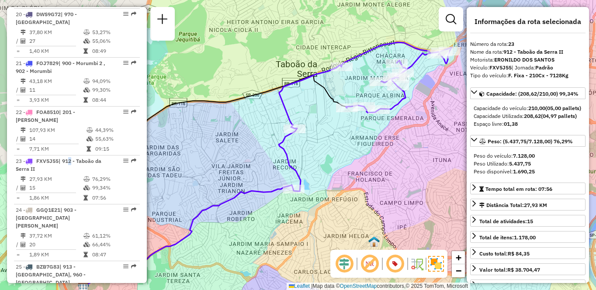
drag, startPoint x: 419, startPoint y: 153, endPoint x: 374, endPoint y: 166, distance: 47.3
click at [374, 166] on div "Janela de atendimento Grade de atendimento Capacidade Transportadoras Veículos …" at bounding box center [298, 145] width 596 height 290
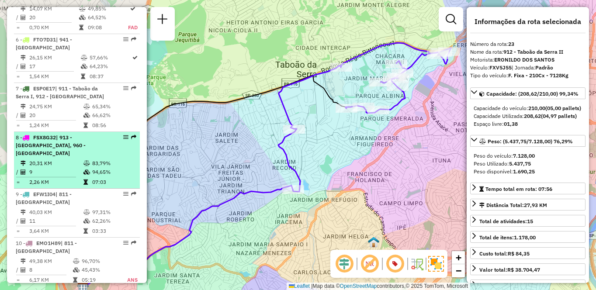
click at [60, 152] on span "| 913 - [GEOGRAPHIC_DATA], 960 - [GEOGRAPHIC_DATA]" at bounding box center [51, 145] width 70 height 22
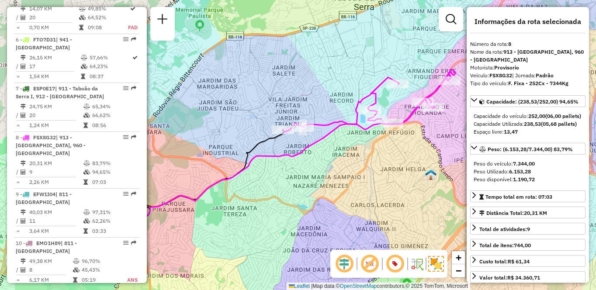
scroll to position [1301, 0]
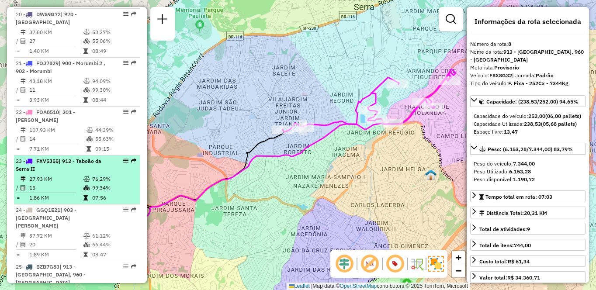
click at [59, 183] on td "15" at bounding box center [56, 187] width 54 height 9
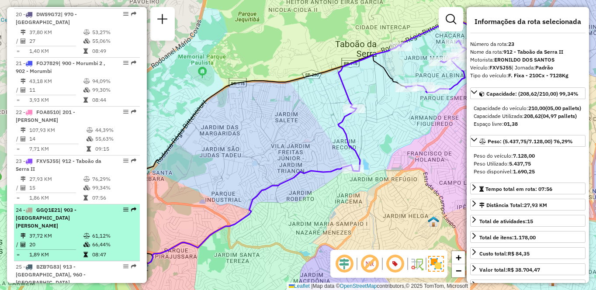
click at [63, 240] on td "20" at bounding box center [56, 244] width 54 height 9
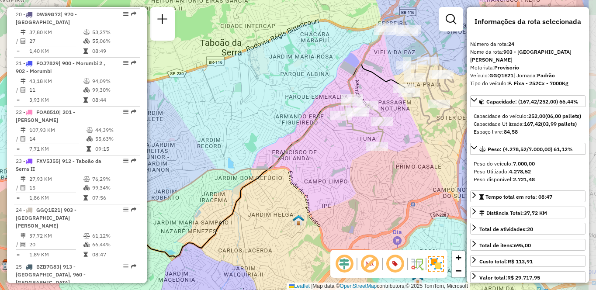
drag, startPoint x: 386, startPoint y: 166, endPoint x: 331, endPoint y: 161, distance: 54.8
click at [331, 161] on div "Janela de atendimento Grade de atendimento Capacidade Transportadoras Veículos …" at bounding box center [298, 145] width 596 height 290
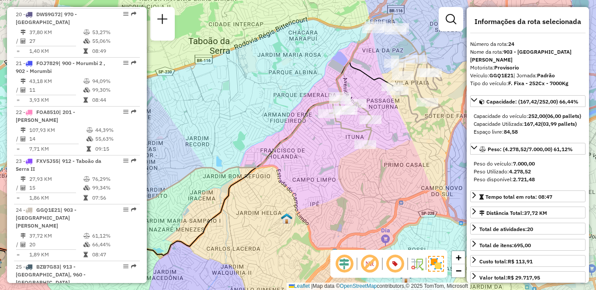
scroll to position [3162, 0]
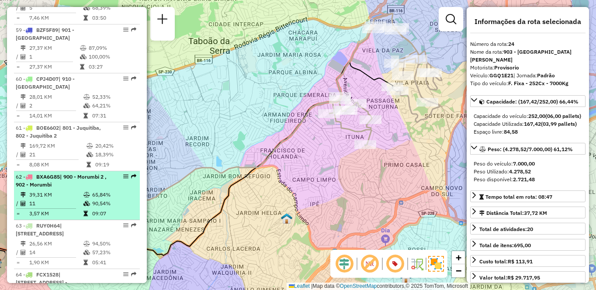
click at [69, 190] on td "39,31 KM" at bounding box center [56, 194] width 54 height 9
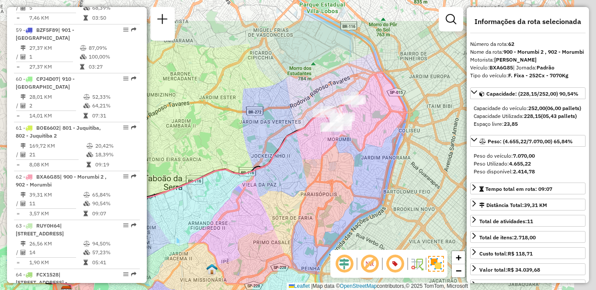
drag, startPoint x: 418, startPoint y: 109, endPoint x: 298, endPoint y: 168, distance: 133.8
click at [299, 168] on div "Janela de atendimento Grade de atendimento Capacidade Transportadoras Veículos …" at bounding box center [298, 145] width 596 height 290
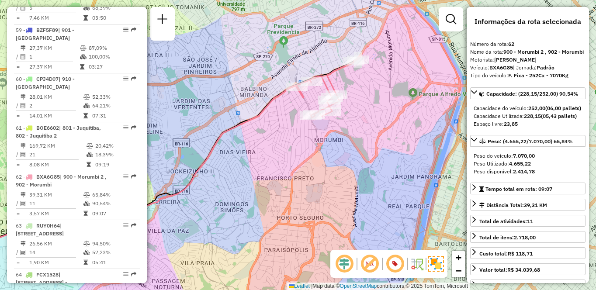
scroll to position [1155, 0]
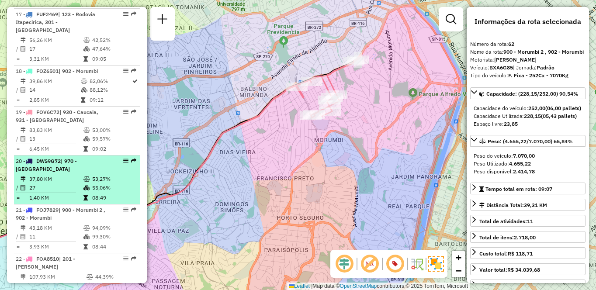
click at [65, 183] on td "27" at bounding box center [56, 187] width 54 height 9
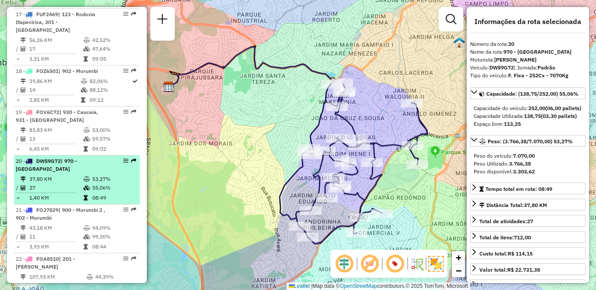
click at [80, 183] on td "27" at bounding box center [56, 187] width 54 height 9
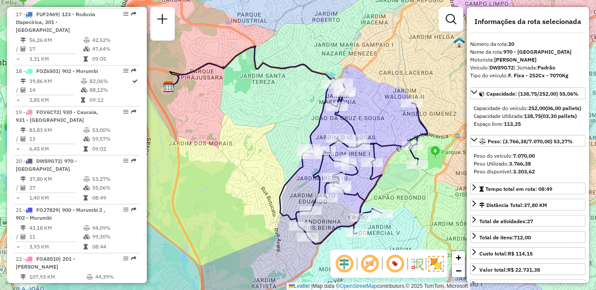
scroll to position [1894, 0]
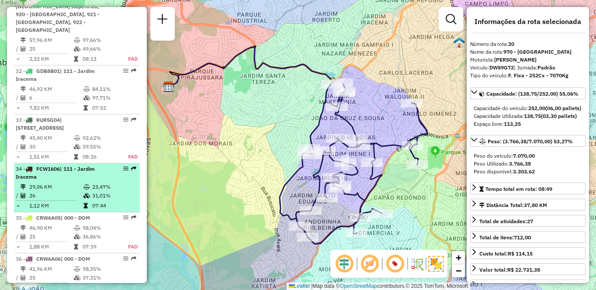
click at [75, 165] on div "34 - FCW1606 | 111 - [GEOGRAPHIC_DATA]" at bounding box center [62, 173] width 93 height 16
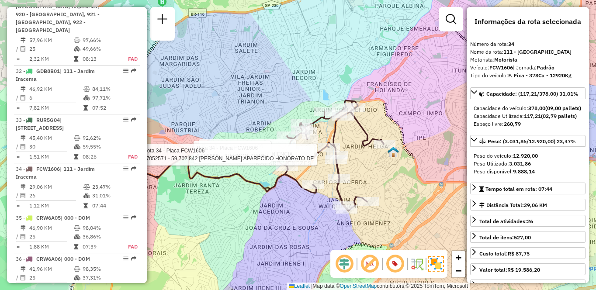
drag, startPoint x: 428, startPoint y: 189, endPoint x: 369, endPoint y: 174, distance: 61.2
click at [369, 174] on div "Rota 34 - Placa FCW1606 97019821 - LOJA DE CONVENIENCIA Rota 34 - Placa FCW1606…" at bounding box center [298, 145] width 596 height 290
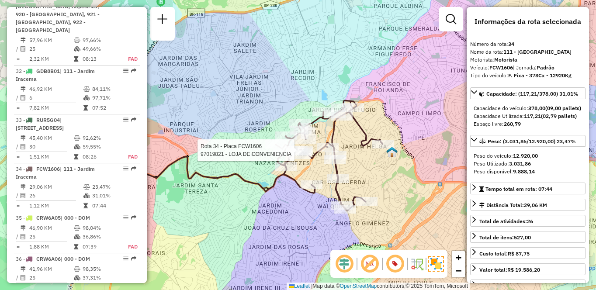
scroll to position [413, 0]
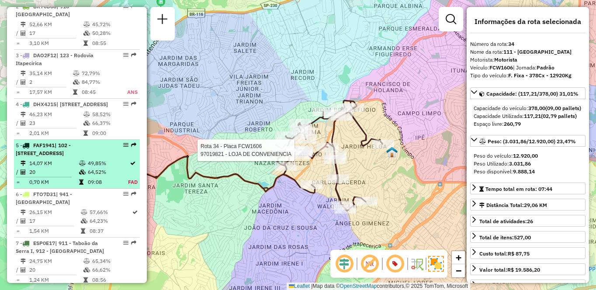
click at [70, 157] on div "5 - FAF1941 | 102 - [GEOGRAPHIC_DATA], 103 - [GEOGRAPHIC_DATA], 911 - [GEOGRAPH…" at bounding box center [62, 149] width 93 height 16
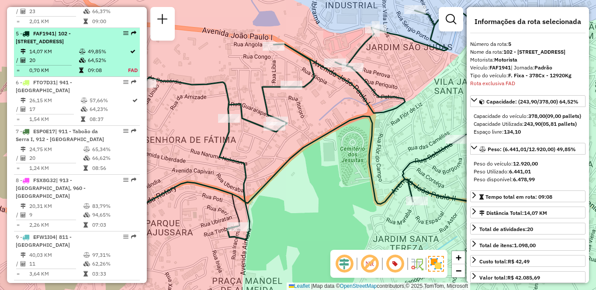
scroll to position [546, 0]
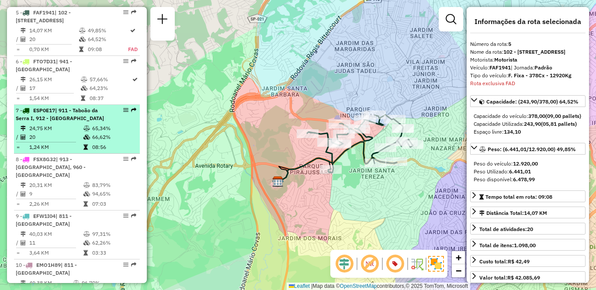
click at [80, 121] on span "| 911 - Taboão da Serra I, 912 - [GEOGRAPHIC_DATA]" at bounding box center [60, 114] width 88 height 14
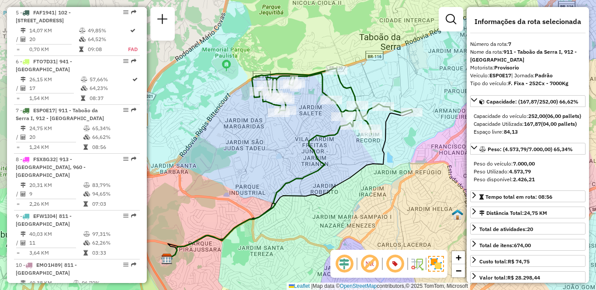
drag, startPoint x: 388, startPoint y: 148, endPoint x: 379, endPoint y: 171, distance: 24.1
click at [379, 171] on icon at bounding box center [289, 186] width 244 height 148
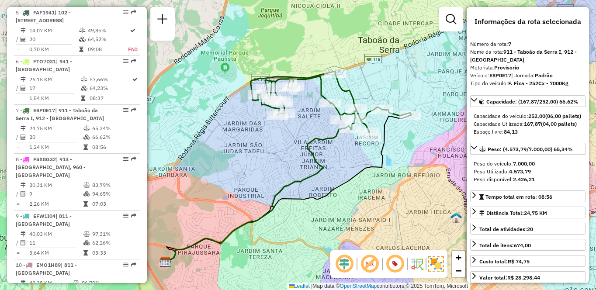
scroll to position [1350, 0]
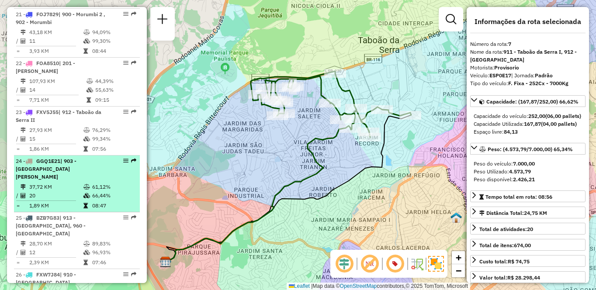
click at [66, 183] on td "37,72 KM" at bounding box center [56, 187] width 54 height 9
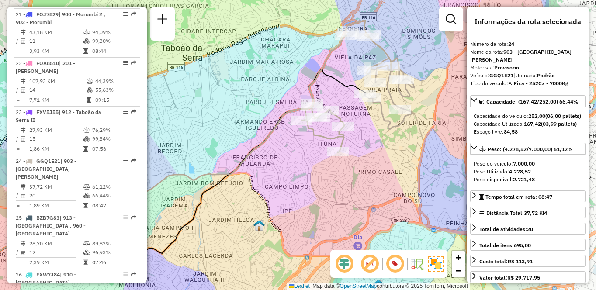
drag, startPoint x: 392, startPoint y: 195, endPoint x: 285, endPoint y: 196, distance: 107.4
click at [285, 196] on div "Janela de atendimento Grade de atendimento Capacidade Transportadoras Veículos …" at bounding box center [298, 145] width 596 height 290
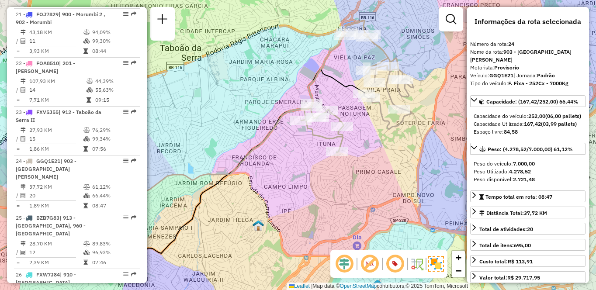
scroll to position [274, 0]
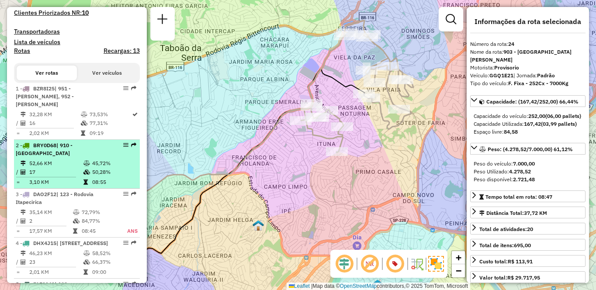
click at [92, 159] on td "45,72%" at bounding box center [114, 163] width 44 height 9
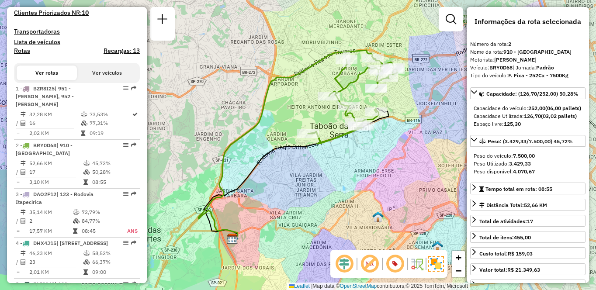
scroll to position [1448, 0]
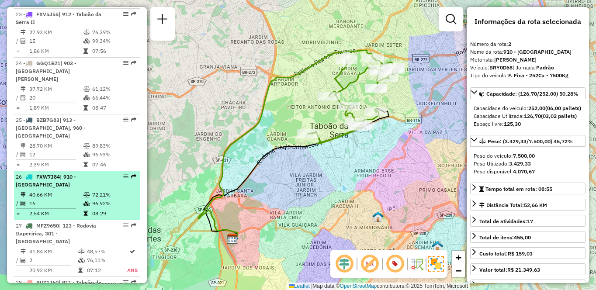
click at [58, 190] on td "40,66 KM" at bounding box center [56, 194] width 54 height 9
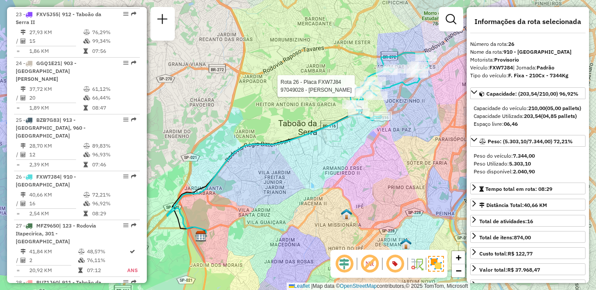
scroll to position [1301, 0]
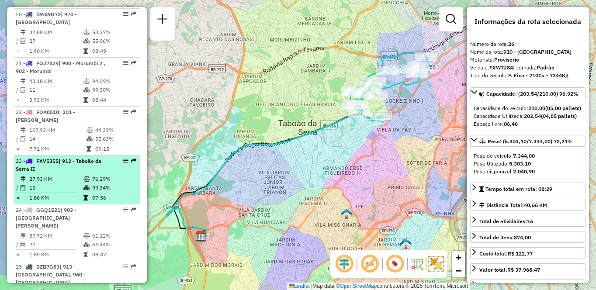
click at [83, 176] on icon at bounding box center [86, 178] width 7 height 5
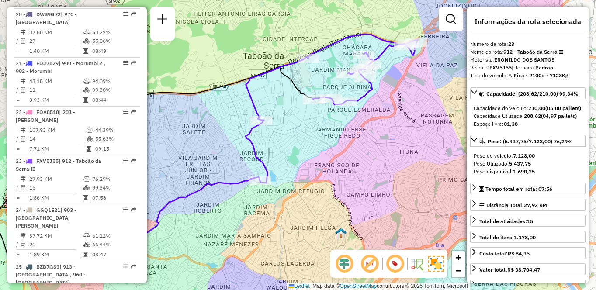
drag, startPoint x: 369, startPoint y: 151, endPoint x: 276, endPoint y: 163, distance: 93.3
click at [276, 163] on div "Janela de atendimento Grade de atendimento Capacidade Transportadoras Veículos …" at bounding box center [298, 145] width 596 height 290
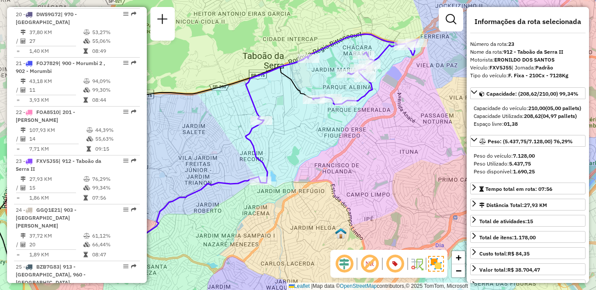
scroll to position [861, 0]
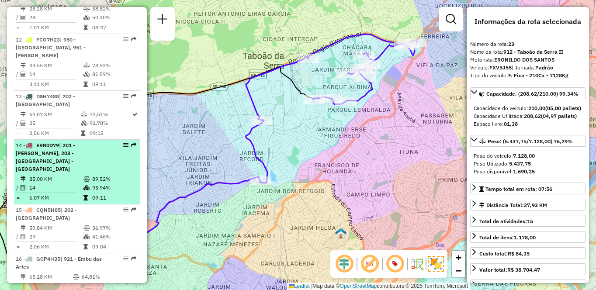
click at [62, 193] on td "6,07 KM" at bounding box center [56, 197] width 54 height 9
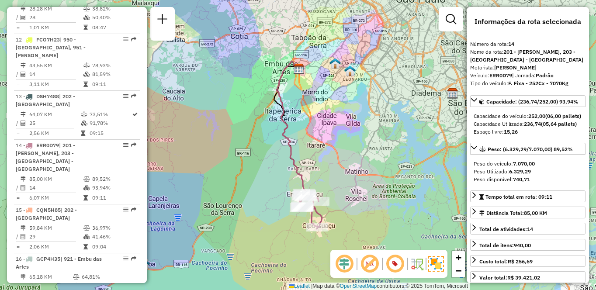
scroll to position [1253, 0]
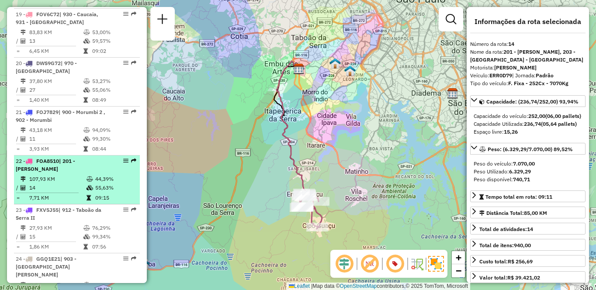
click at [45, 175] on td "107,93 KM" at bounding box center [57, 179] width 57 height 9
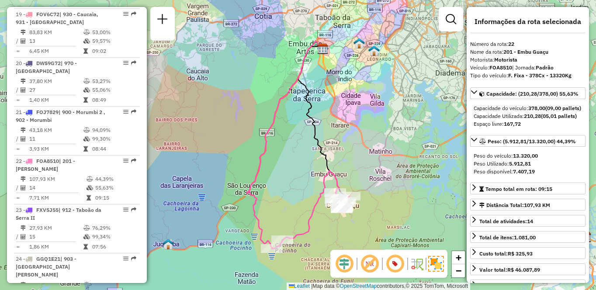
scroll to position [1399, 0]
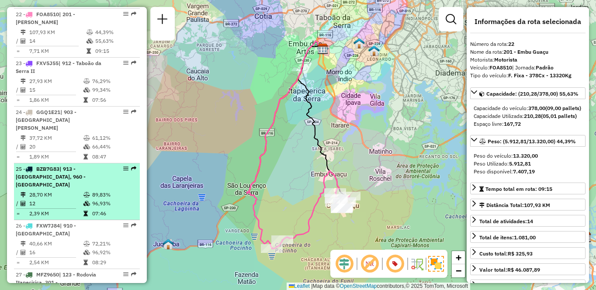
click at [89, 163] on li "25 - BZB7G83 | 913 - [GEOGRAPHIC_DATA], 960 - [GEOGRAPHIC_DATA] 28,70 KM 89,83%…" at bounding box center [77, 191] width 126 height 57
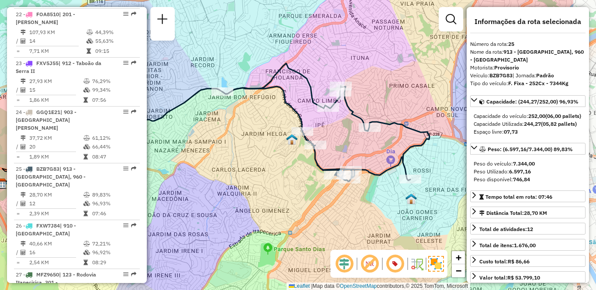
drag, startPoint x: 437, startPoint y: 175, endPoint x: 352, endPoint y: 154, distance: 86.9
click at [352, 154] on div "Janela de atendimento Grade de atendimento Capacidade Transportadoras Veículos …" at bounding box center [298, 145] width 596 height 290
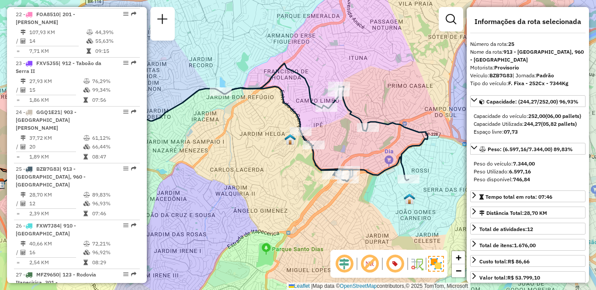
scroll to position [3162, 0]
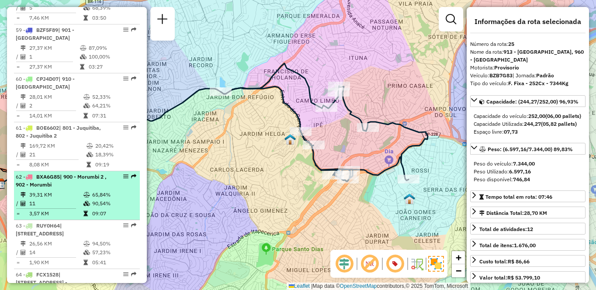
click at [83, 171] on li "62 - BXA6G85 | 900 - Morumbi 2 , 902 - Morumbi 39,31 KM 65,84% / 11 90,54% = 3,…" at bounding box center [77, 195] width 126 height 49
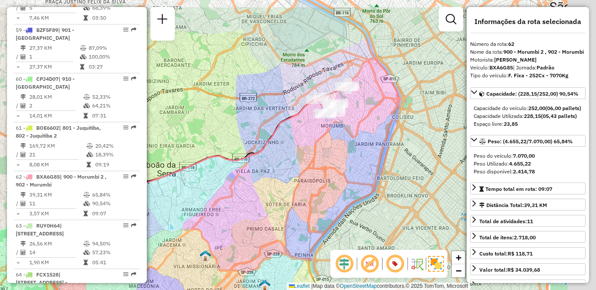
drag, startPoint x: 374, startPoint y: 176, endPoint x: 302, endPoint y: 207, distance: 78.4
click at [302, 207] on div "Janela de atendimento Grade de atendimento Capacidade Transportadoras Veículos …" at bounding box center [298, 145] width 596 height 290
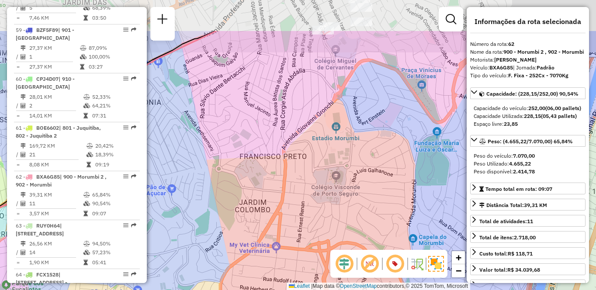
drag, startPoint x: 370, startPoint y: 86, endPoint x: 319, endPoint y: 202, distance: 126.5
click at [319, 202] on div "Janela de atendimento Grade de atendimento Capacidade Transportadoras Veículos …" at bounding box center [298, 145] width 596 height 290
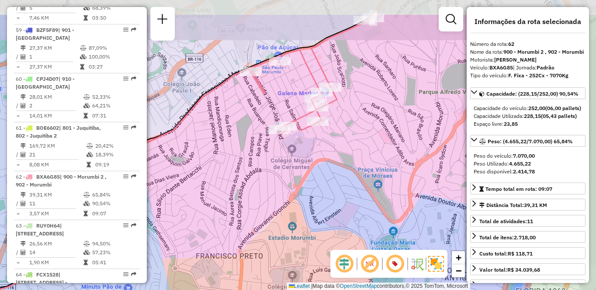
drag, startPoint x: 334, startPoint y: 122, endPoint x: 308, endPoint y: 161, distance: 46.6
click at [308, 177] on div "Janela de atendimento Grade de atendimento Capacidade Transportadoras Veículos …" at bounding box center [298, 145] width 596 height 290
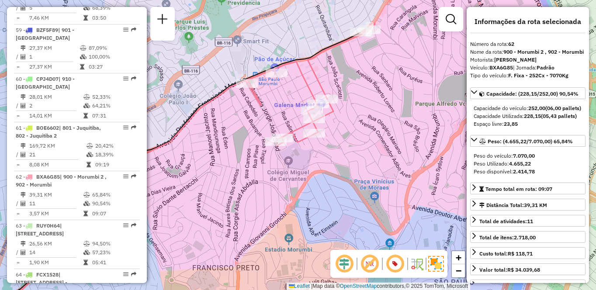
scroll to position [1660, 0]
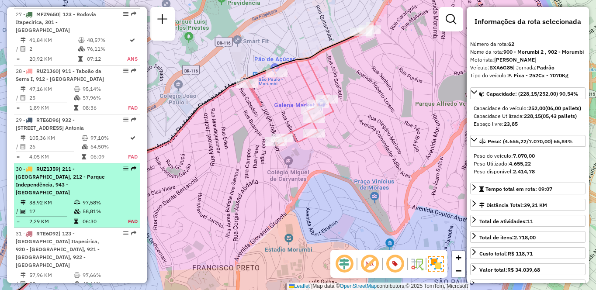
click at [67, 169] on div "30 - RUZ1J59 | 211 - [GEOGRAPHIC_DATA], 212 - [GEOGRAPHIC_DATA], 943 - [GEOGRAP…" at bounding box center [62, 180] width 93 height 31
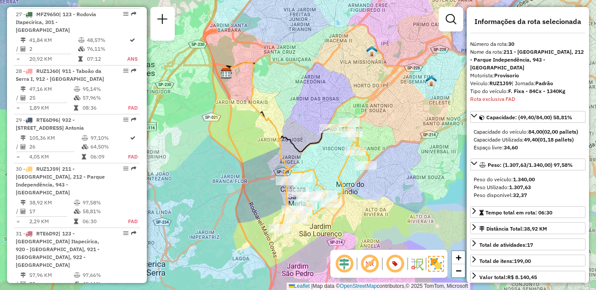
scroll to position [1792, 0]
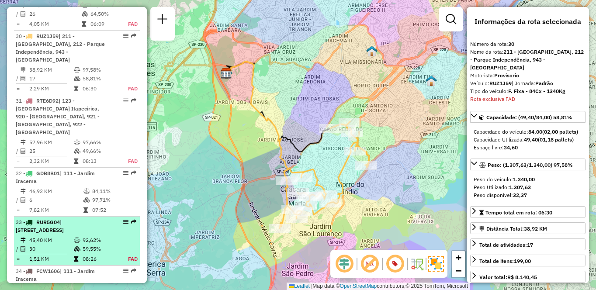
click at [78, 238] on icon at bounding box center [77, 240] width 7 height 5
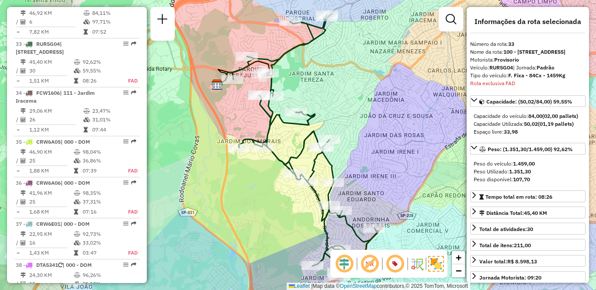
scroll to position [1724, 0]
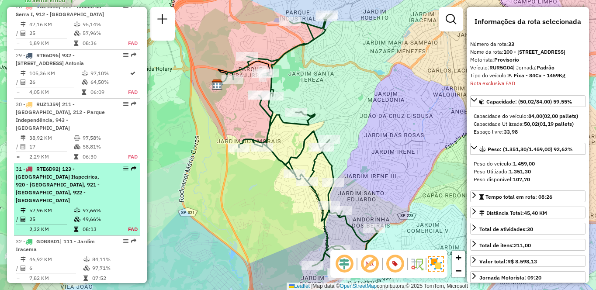
click at [41, 166] on span "| 123 - [GEOGRAPHIC_DATA] Itapecirica, 920 - [GEOGRAPHIC_DATA], 921 - [GEOGRAPH…" at bounding box center [58, 185] width 84 height 38
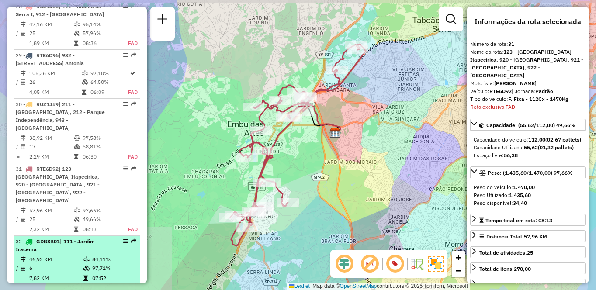
scroll to position [1857, 0]
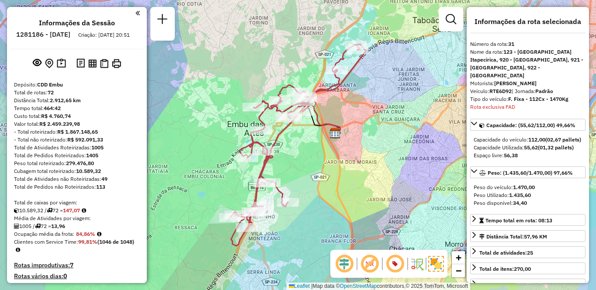
select select "**********"
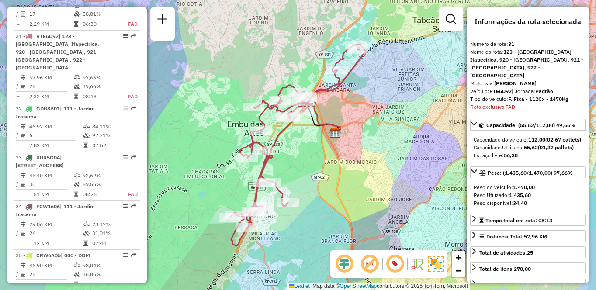
scroll to position [2868, 0]
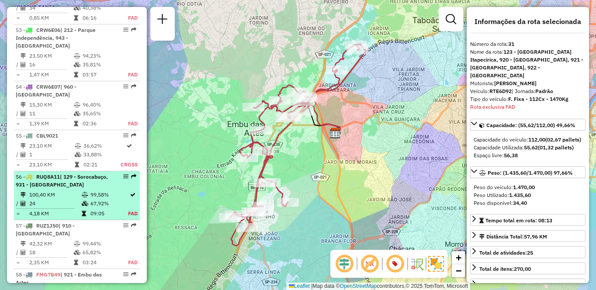
click at [98, 190] on td "99,58%" at bounding box center [109, 194] width 38 height 9
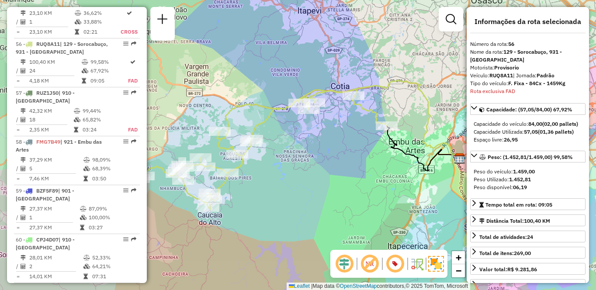
scroll to position [3211, 0]
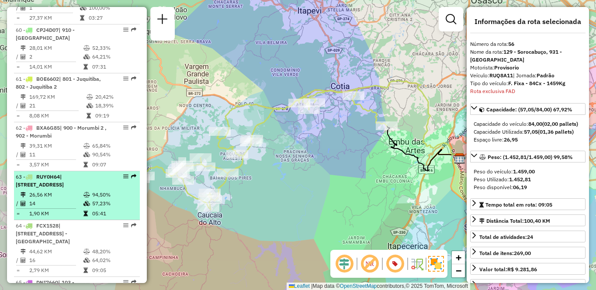
click at [72, 173] on div "63 - RUY0H64 | 111 - Jardim Iracema, 913 - Campo Limpo, 960 - Vila das Belezas" at bounding box center [62, 181] width 93 height 16
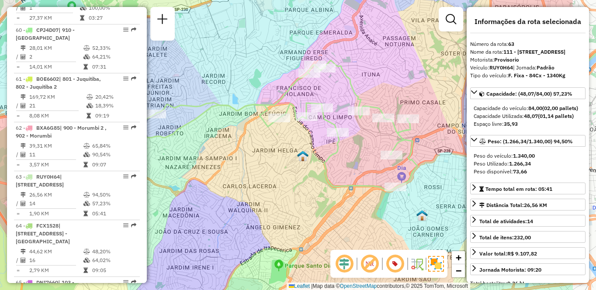
drag, startPoint x: 445, startPoint y: 195, endPoint x: 363, endPoint y: 181, distance: 83.3
click at [363, 181] on icon at bounding box center [271, 125] width 291 height 131
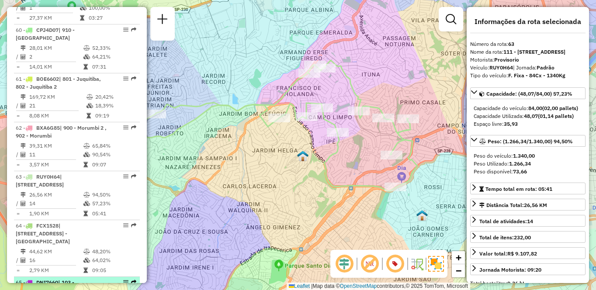
click at [83, 279] on div "65 - DNI7660 | 103 - [GEOGRAPHIC_DATA]" at bounding box center [62, 287] width 93 height 16
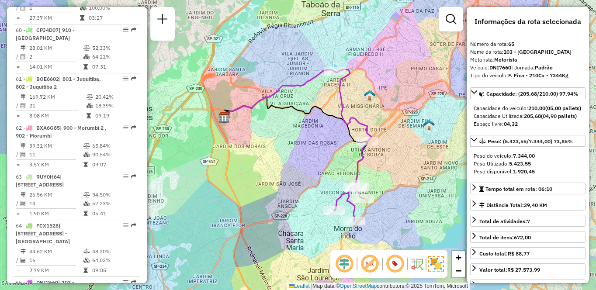
scroll to position [3254, 0]
